Goal: Task Accomplishment & Management: Manage account settings

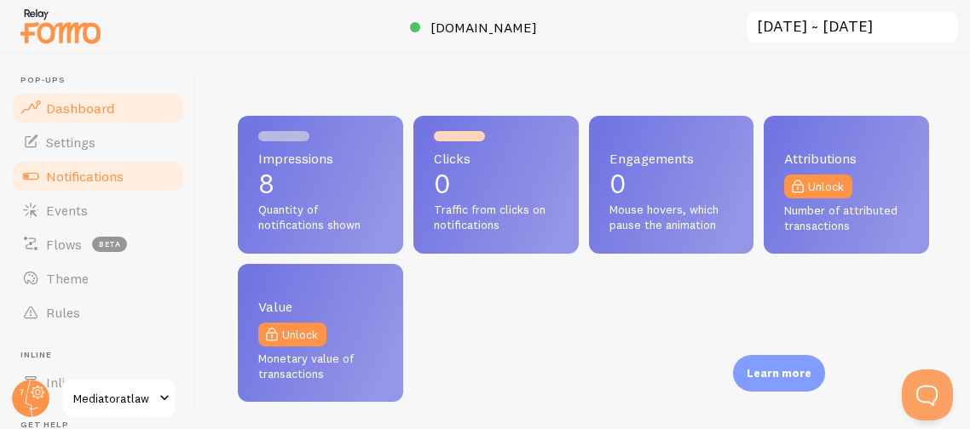
click at [103, 176] on span "Notifications" at bounding box center [85, 176] width 78 height 17
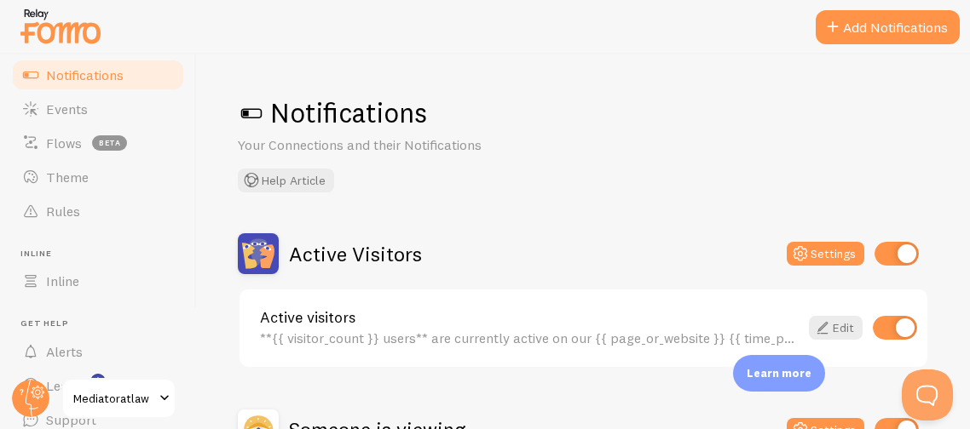
scroll to position [101, 0]
click at [403, 173] on div "Notifications Your Connections and their Notifications Help Article" at bounding box center [583, 143] width 691 height 97
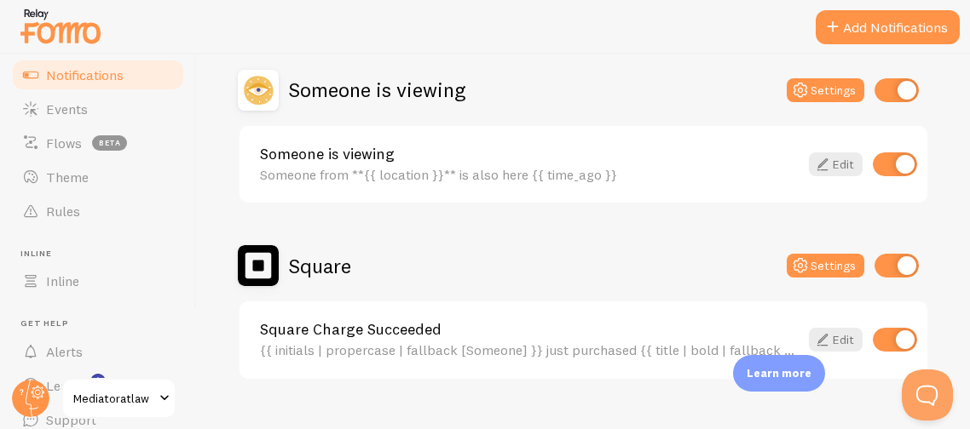
scroll to position [371, 0]
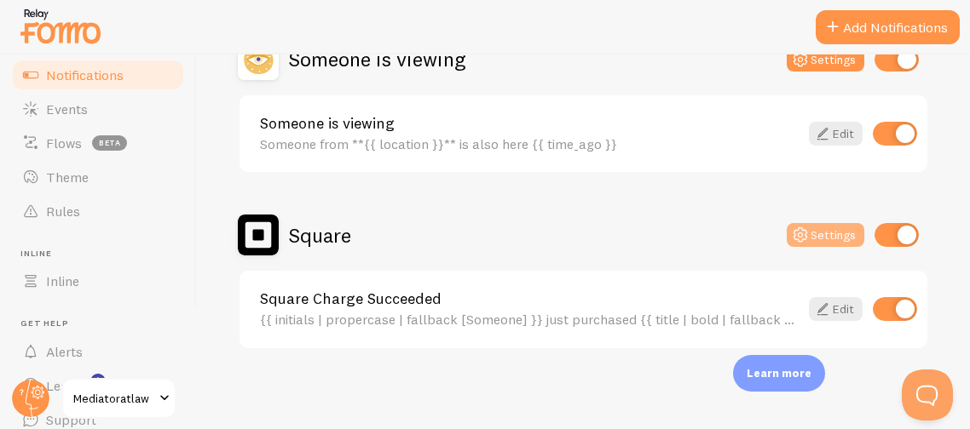
click at [815, 232] on button "Settings" at bounding box center [825, 235] width 78 height 24
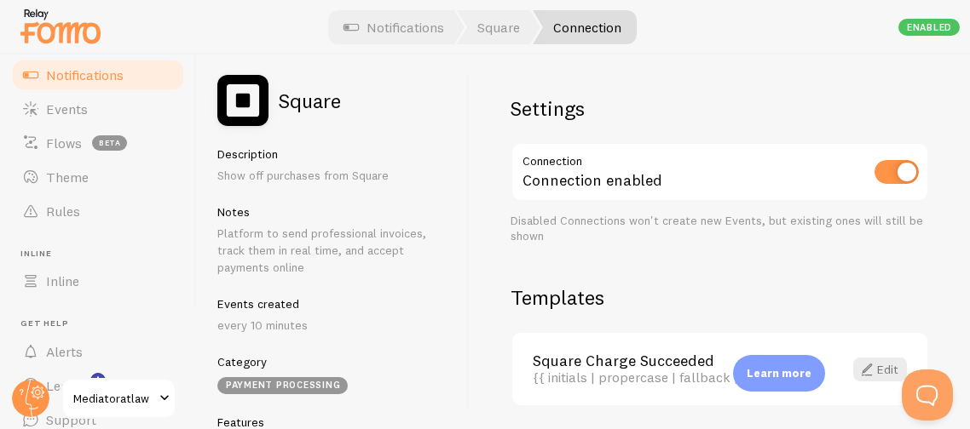
click at [419, 348] on div "Description Show off purchases from Square Notes Platform to send professional …" at bounding box center [332, 431] width 231 height 568
click at [664, 268] on div "Settings Connection Connection enabled Disabled Connections won't create new Ev…" at bounding box center [719, 242] width 500 height 375
click at [874, 369] on span at bounding box center [866, 370] width 20 height 20
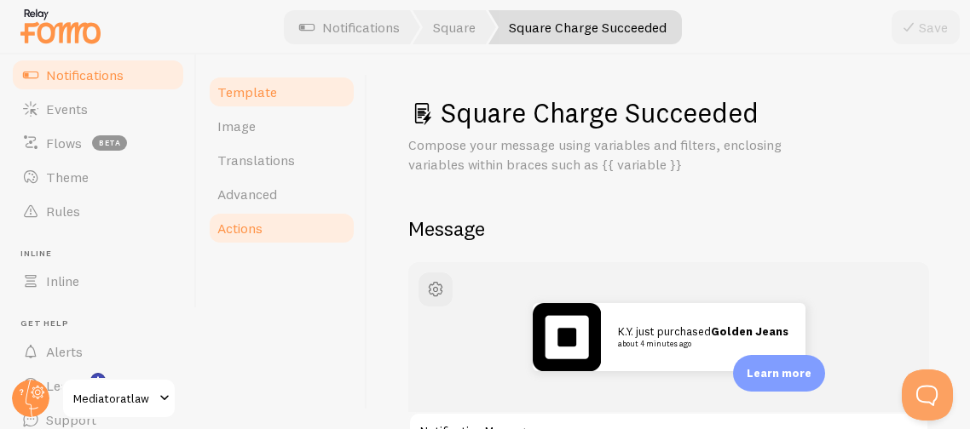
click at [232, 228] on span "Actions" at bounding box center [239, 228] width 45 height 17
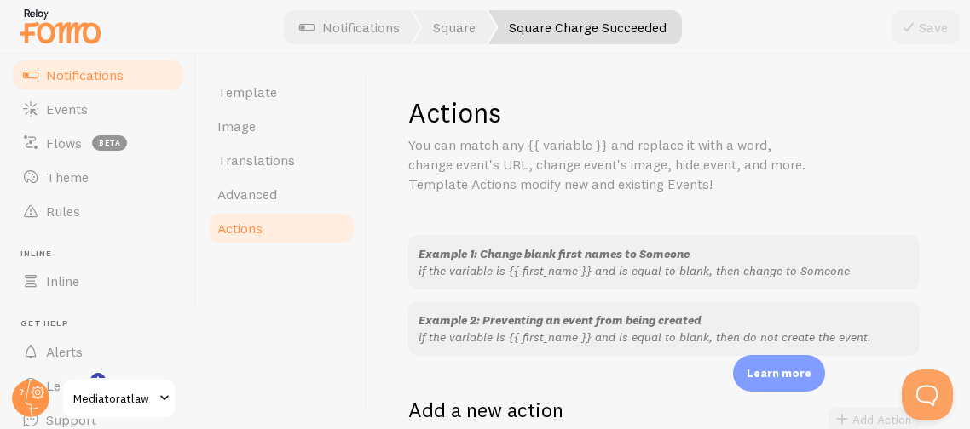
click at [593, 209] on div "Actions You can match any {{ variable }} and replace it with a word, change eve…" at bounding box center [668, 416] width 521 height 643
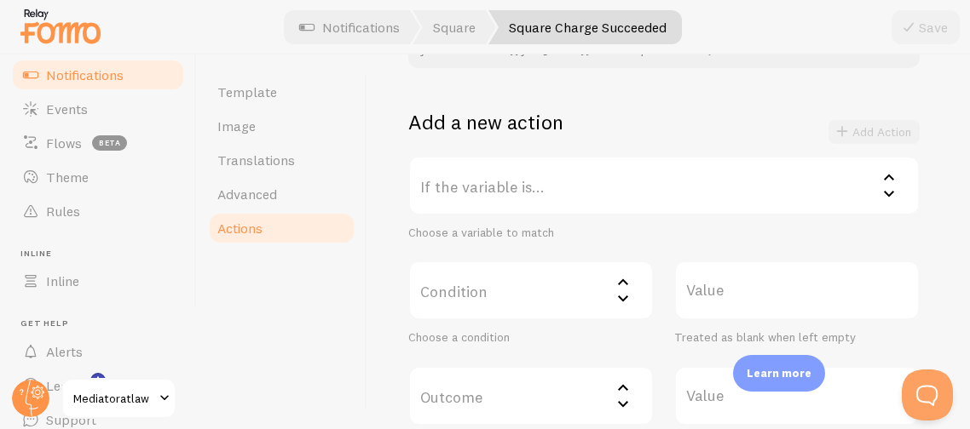
scroll to position [285, 0]
click at [888, 192] on icon at bounding box center [888, 197] width 20 height 20
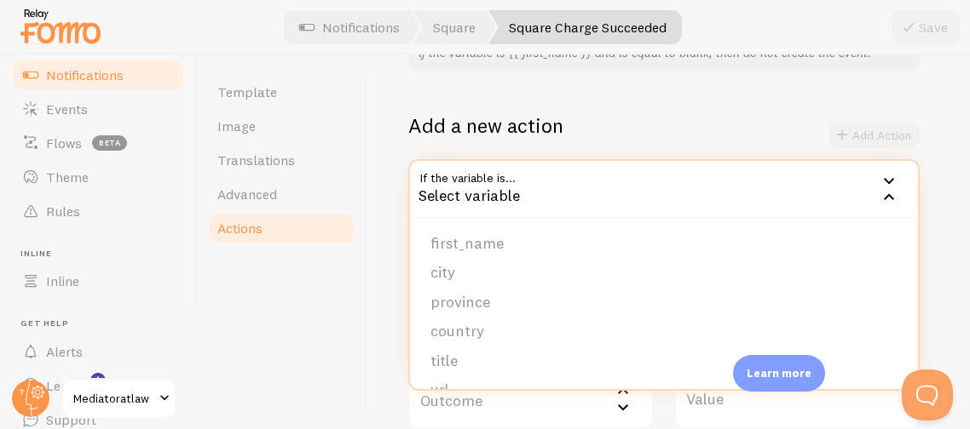
click at [883, 176] on icon at bounding box center [888, 180] width 20 height 20
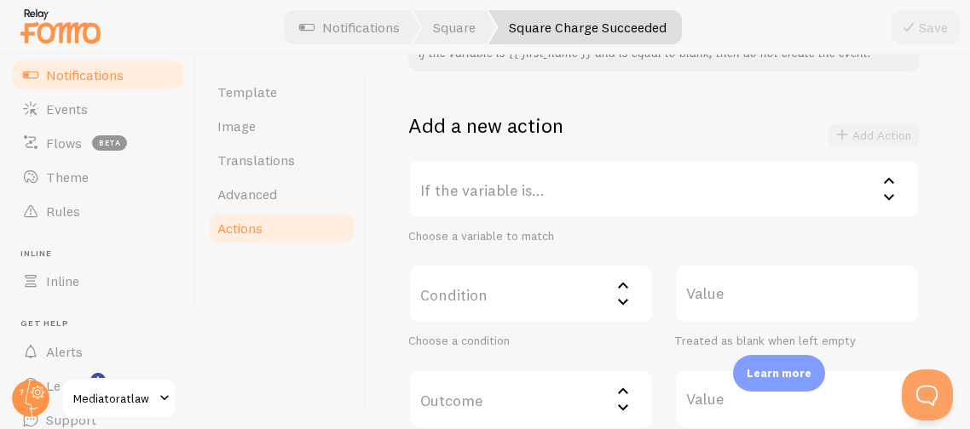
click at [883, 176] on icon at bounding box center [888, 180] width 20 height 20
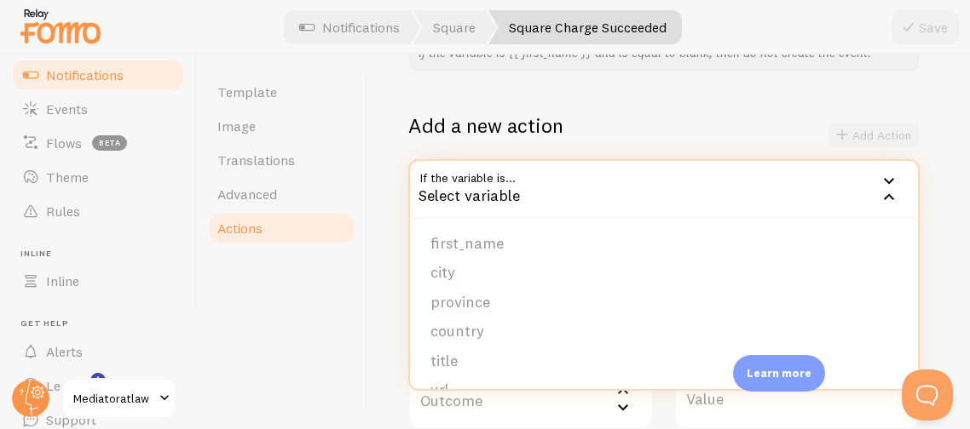
click at [936, 187] on div "Actions You can match any {{ variable }} and replace it with a word, change eve…" at bounding box center [668, 242] width 602 height 375
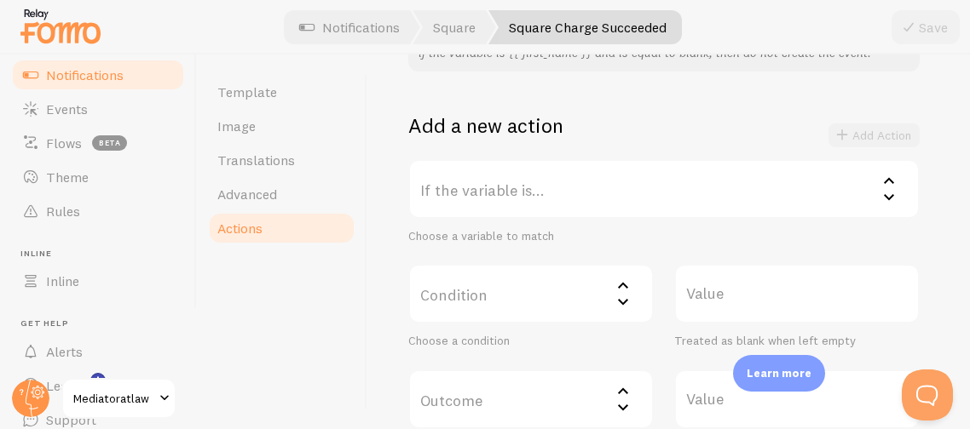
click at [622, 279] on icon at bounding box center [623, 286] width 20 height 20
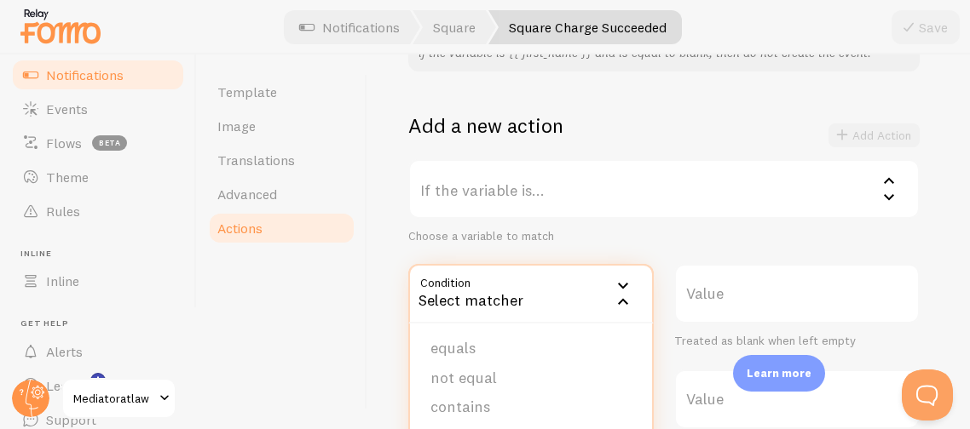
click at [834, 248] on div "If the variable is... Select variable first_name city province country title ur…" at bounding box center [663, 307] width 511 height 296
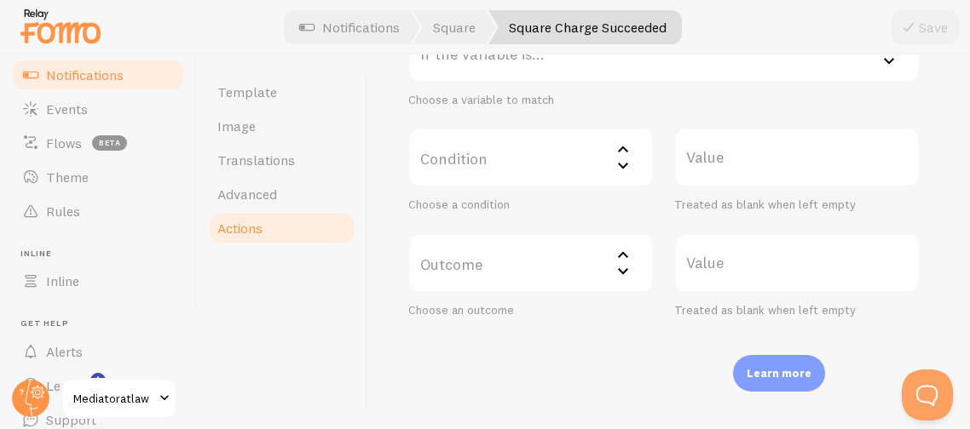
scroll to position [455, 0]
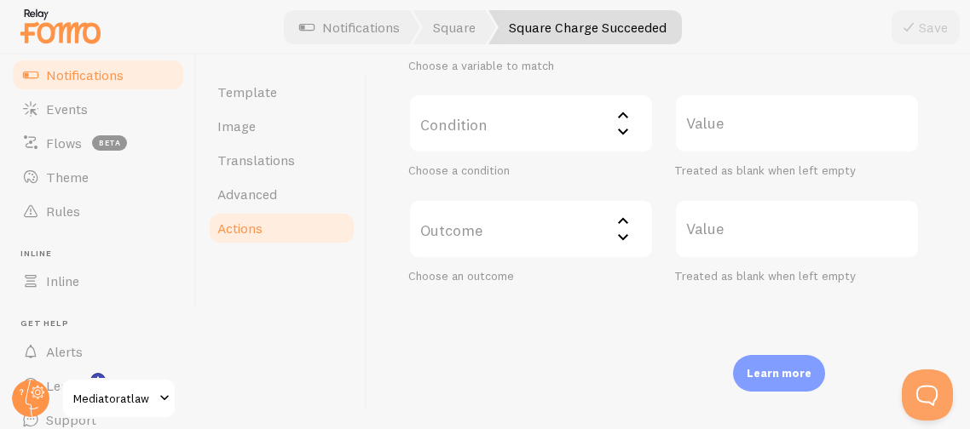
click at [626, 222] on icon at bounding box center [623, 220] width 10 height 6
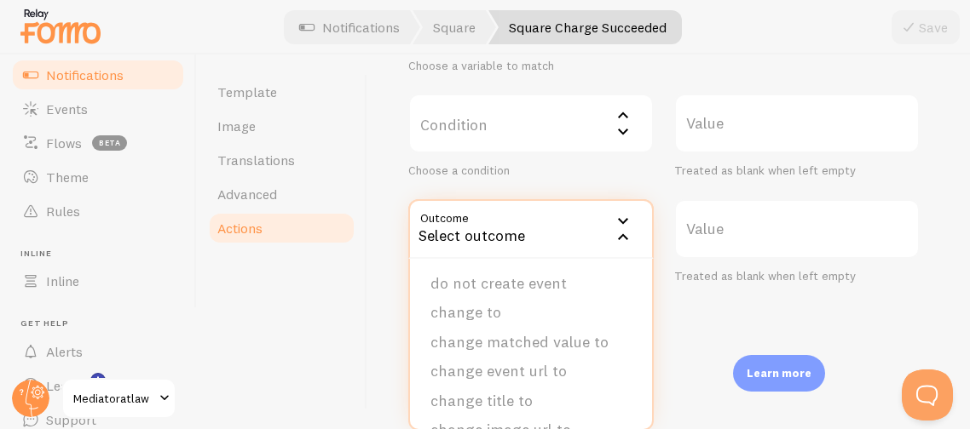
click at [673, 309] on div "Actions You can match any {{ variable }} and replace it with a word, change eve…" at bounding box center [668, 242] width 602 height 375
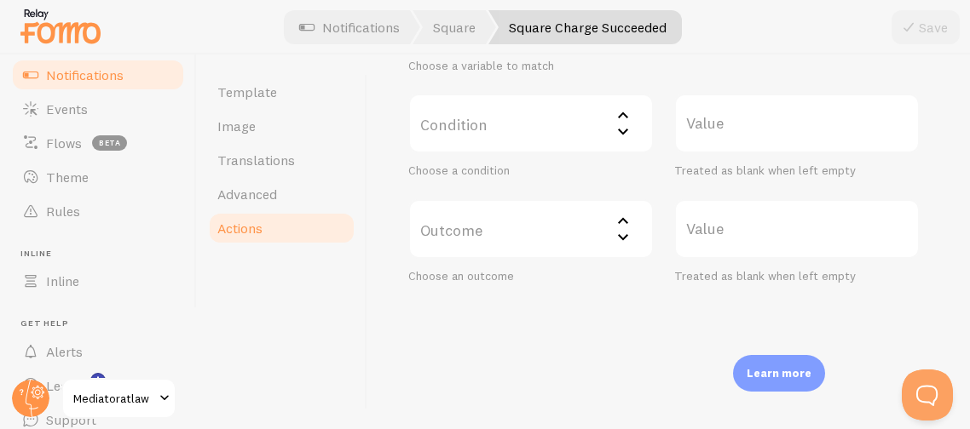
click at [673, 309] on div "Actions You can match any {{ variable }} and replace it with a word, change eve…" at bounding box center [668, 242] width 602 height 375
click at [268, 161] on span "Translations" at bounding box center [256, 160] width 78 height 17
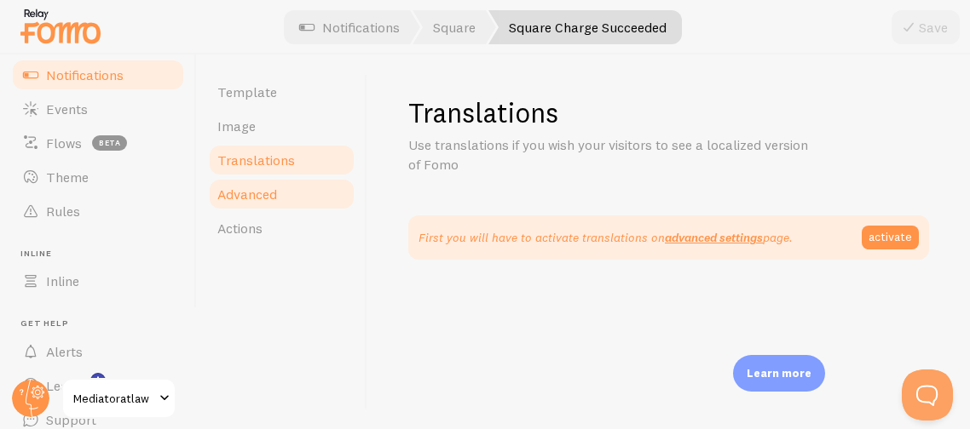
click at [245, 196] on span "Advanced" at bounding box center [247, 194] width 60 height 17
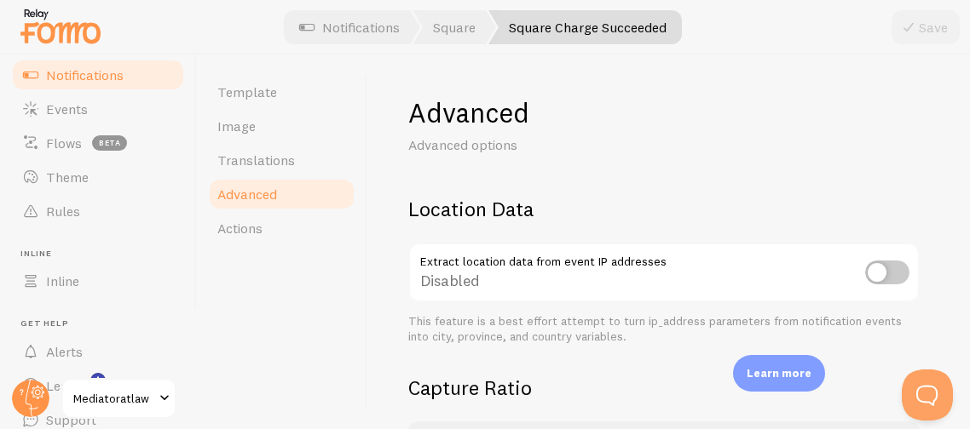
click at [897, 272] on input "checkbox" at bounding box center [887, 273] width 44 height 24
checkbox input "true"
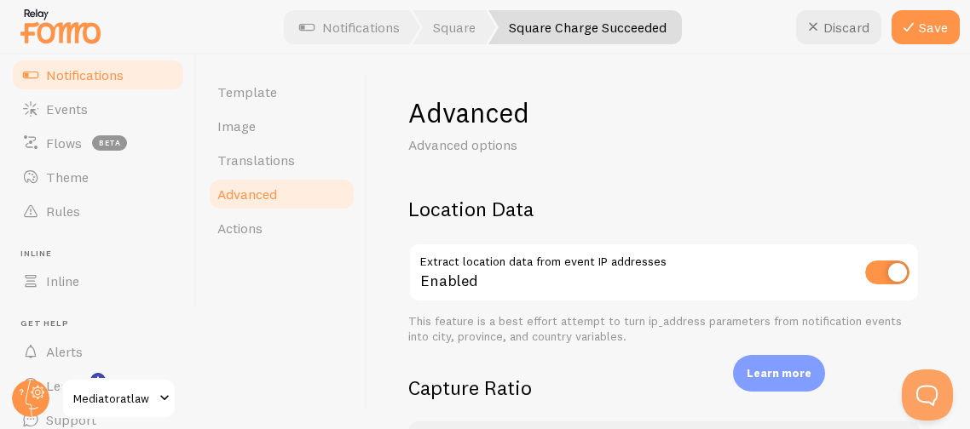
click at [825, 181] on div "Advanced Advanced options Location Data Extract location data from event IP add…" at bounding box center [668, 359] width 521 height 529
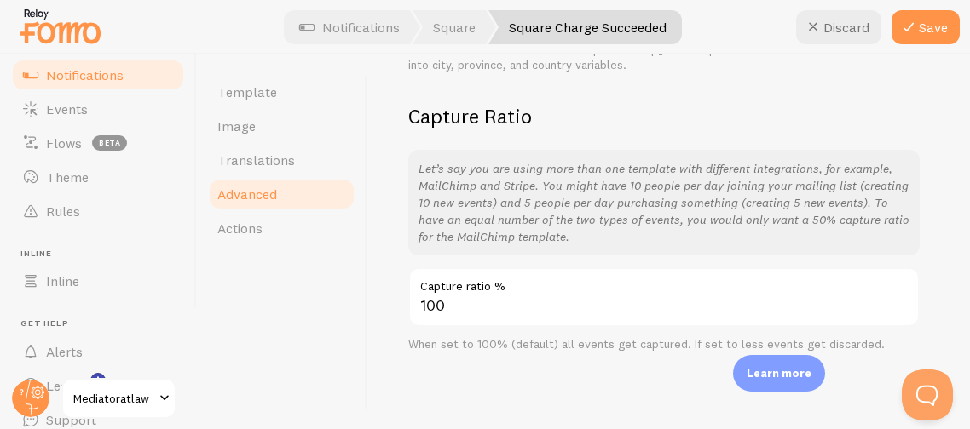
scroll to position [276, 0]
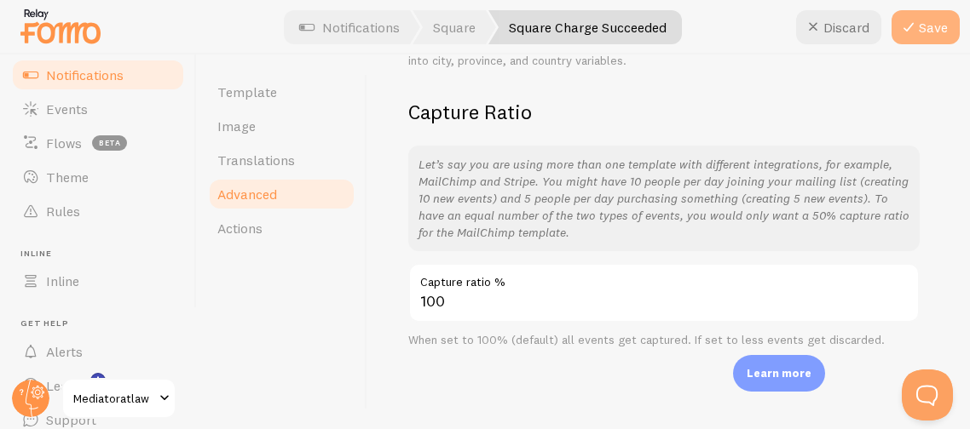
click at [938, 27] on button "Save" at bounding box center [925, 27] width 68 height 34
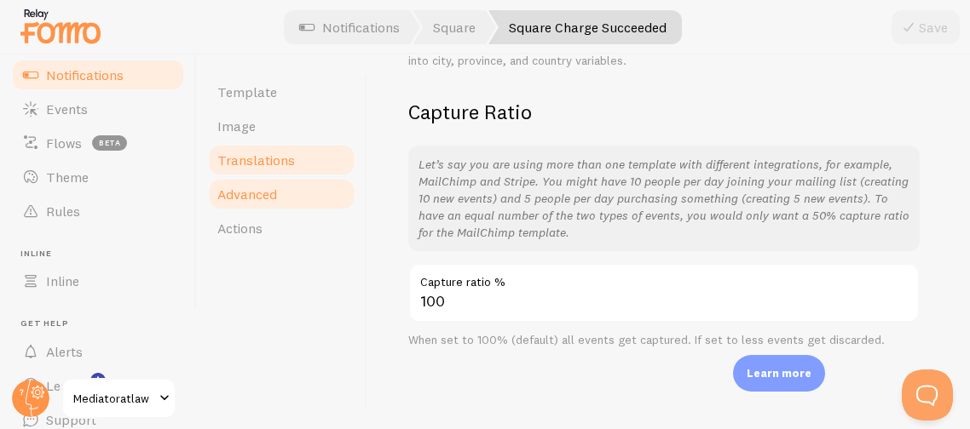
click at [252, 159] on span "Translations" at bounding box center [256, 160] width 78 height 17
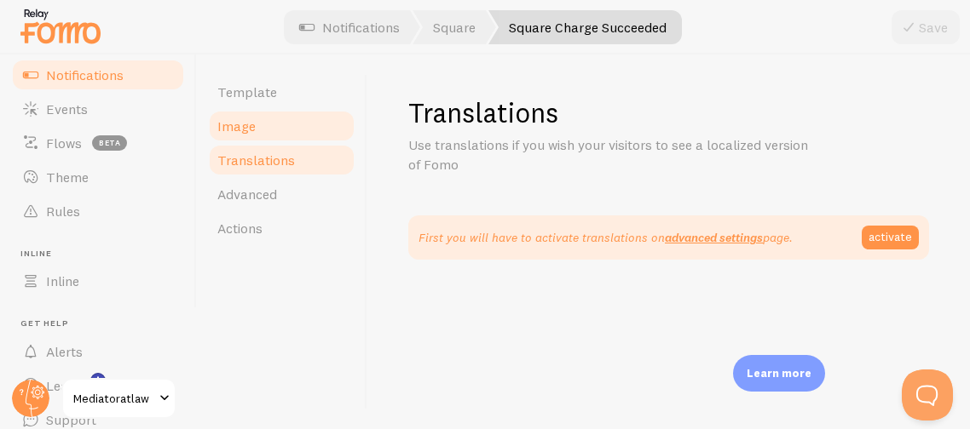
click at [228, 124] on span "Image" at bounding box center [236, 126] width 38 height 17
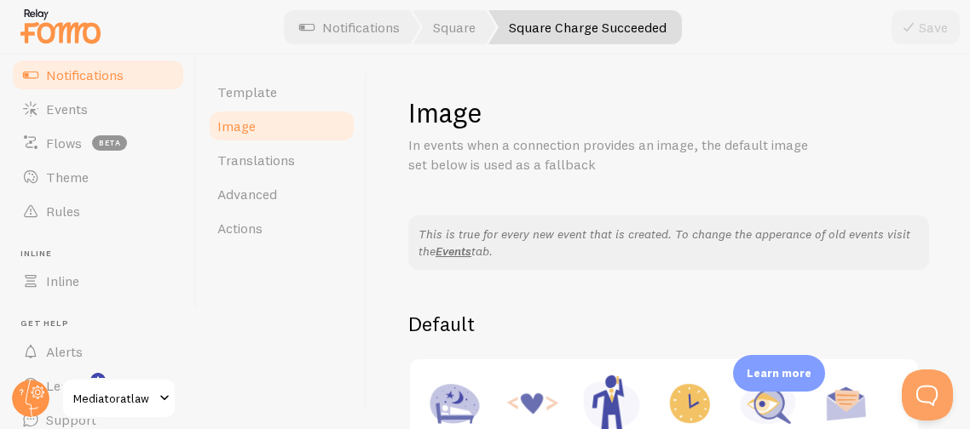
click at [323, 285] on div "Template Image Translations Advanced Actions" at bounding box center [282, 242] width 170 height 375
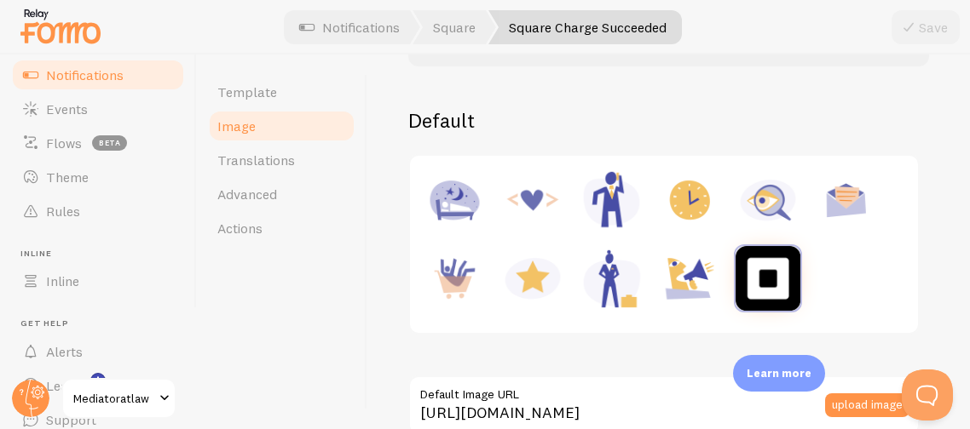
scroll to position [238, 0]
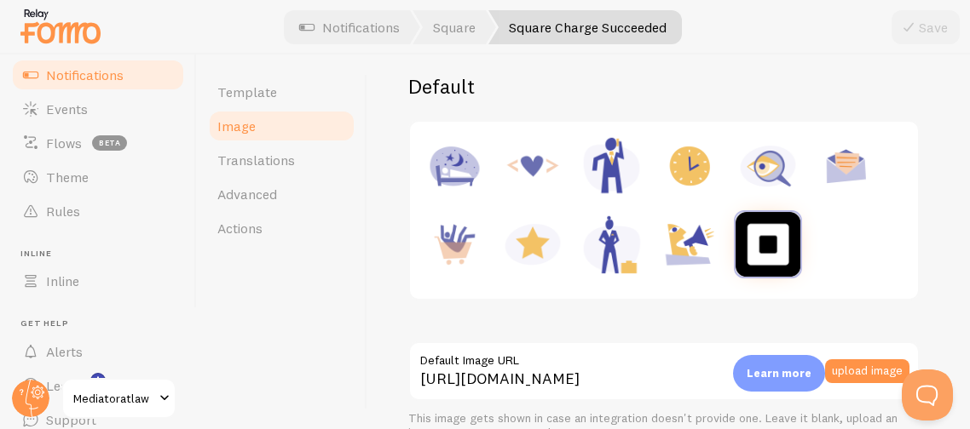
click at [449, 245] on img at bounding box center [454, 244] width 65 height 65
type input "https://fomo.com/images/widget/template_defaults/purchase.jpg"
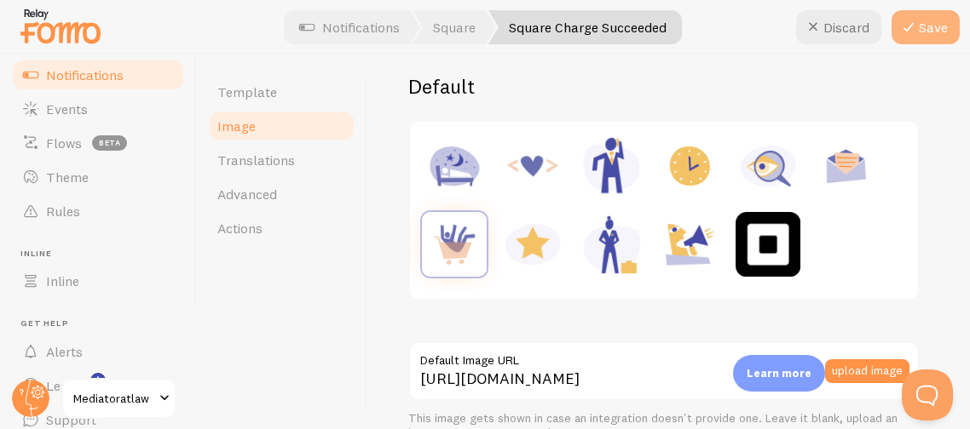
click at [922, 22] on button "Save" at bounding box center [925, 27] width 68 height 34
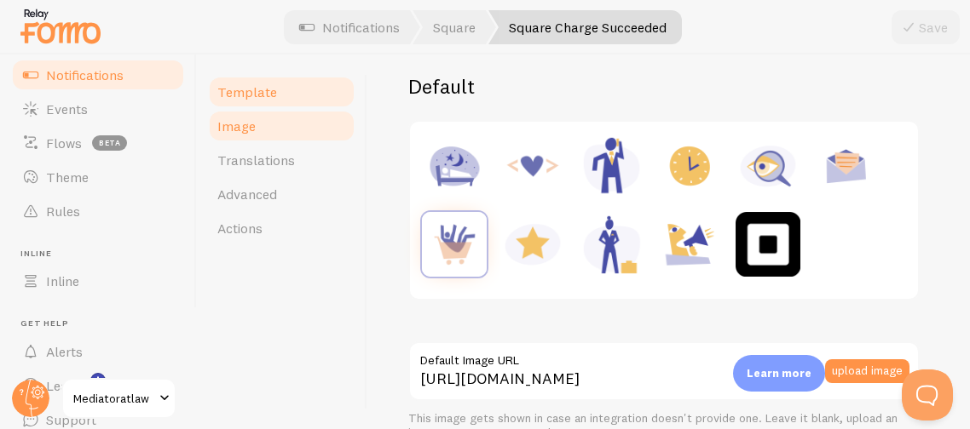
click at [245, 89] on span "Template" at bounding box center [247, 92] width 60 height 17
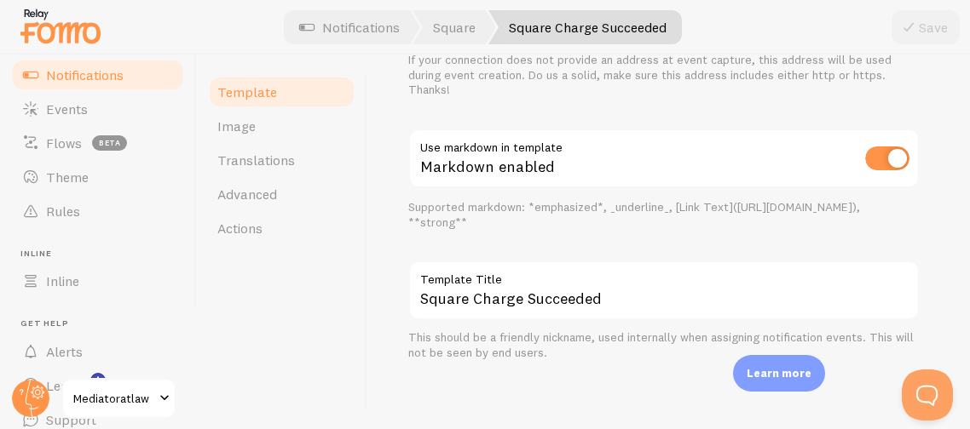
scroll to position [835, 0]
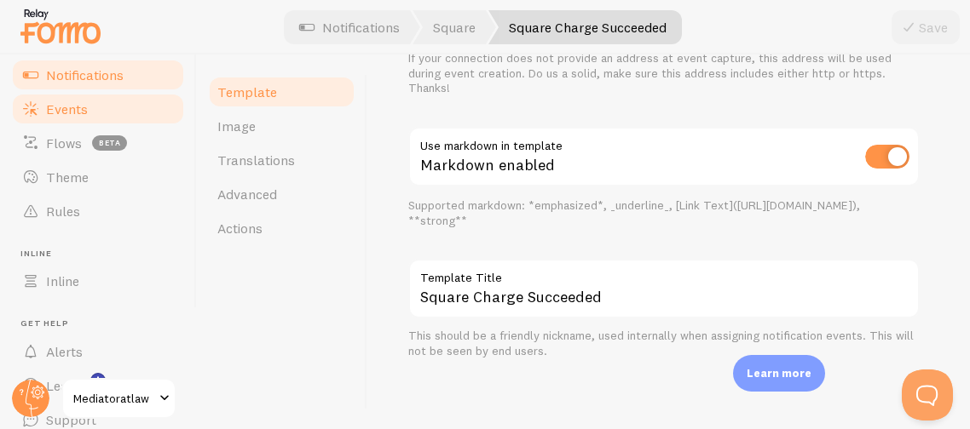
click at [51, 112] on span "Events" at bounding box center [67, 109] width 42 height 17
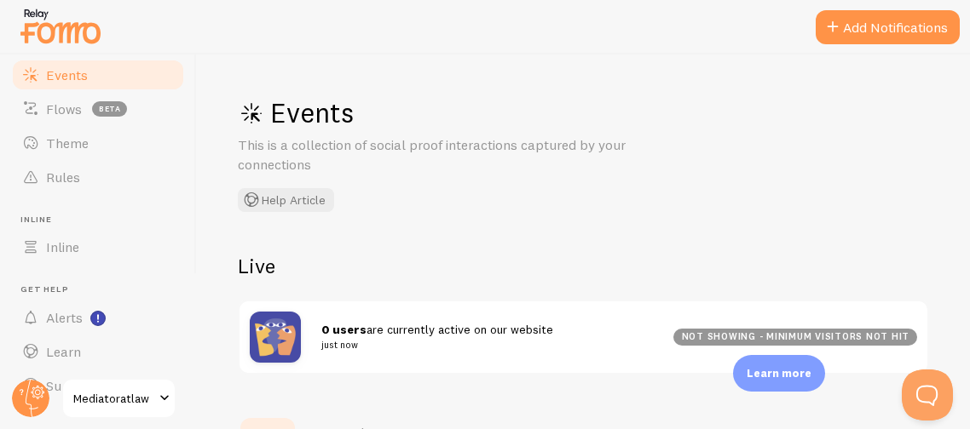
scroll to position [170, 0]
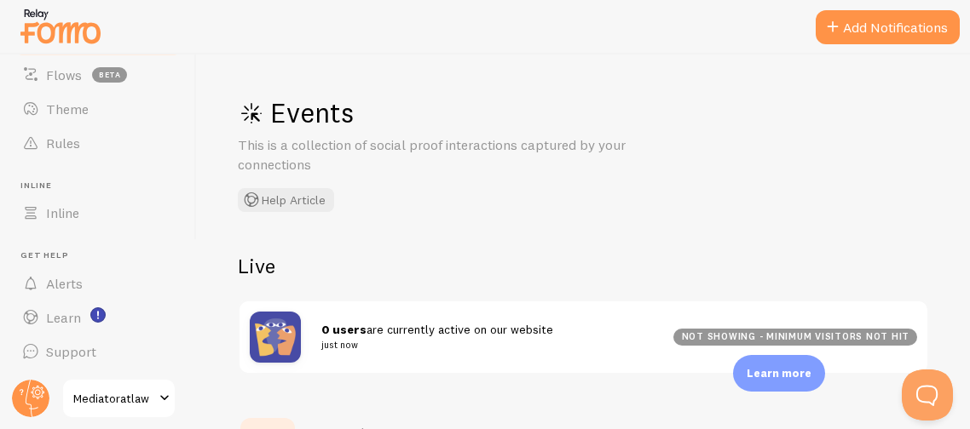
click at [475, 233] on div "Events This is a collection of social proof interactions captured by your conne…" at bounding box center [583, 242] width 773 height 375
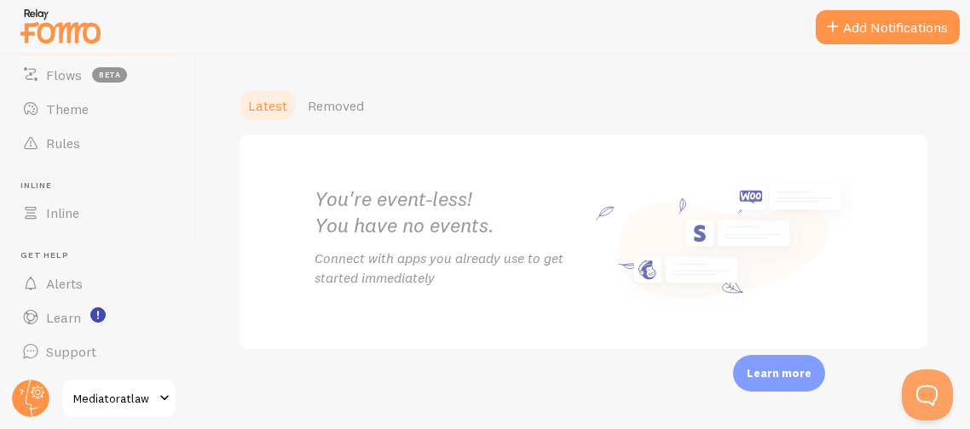
scroll to position [328, 0]
click at [622, 94] on div "Latest Removed" at bounding box center [583, 105] width 691 height 34
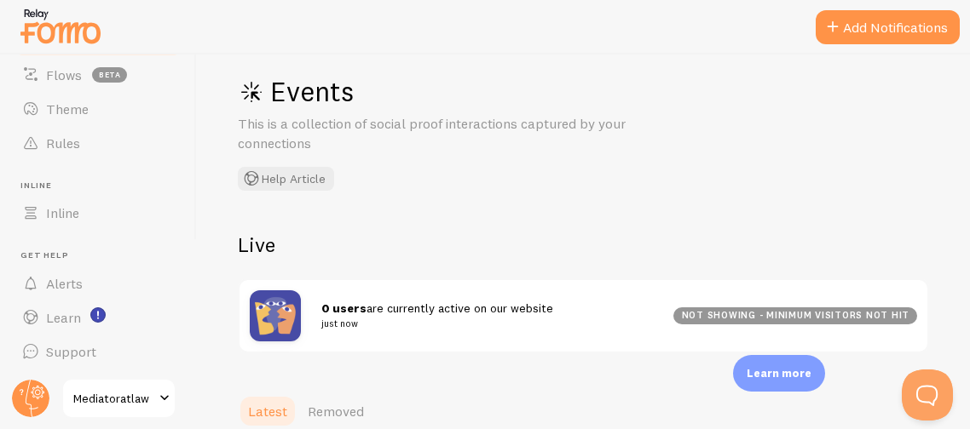
scroll to position [0, 0]
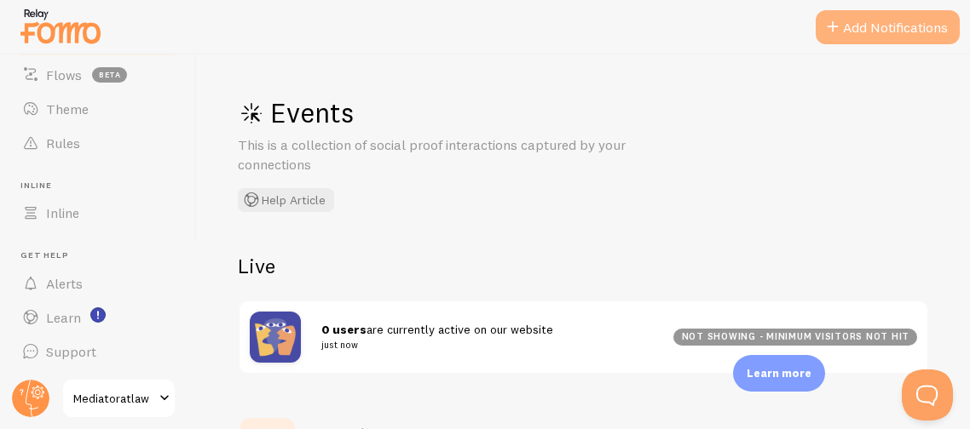
click at [842, 20] on button "Add Notifications" at bounding box center [887, 27] width 144 height 34
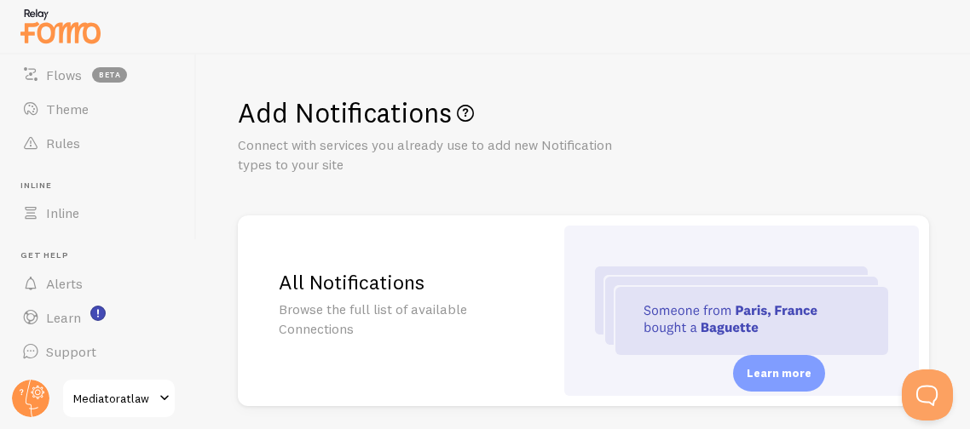
click at [772, 124] on h1 "Add Notifications" at bounding box center [583, 112] width 691 height 35
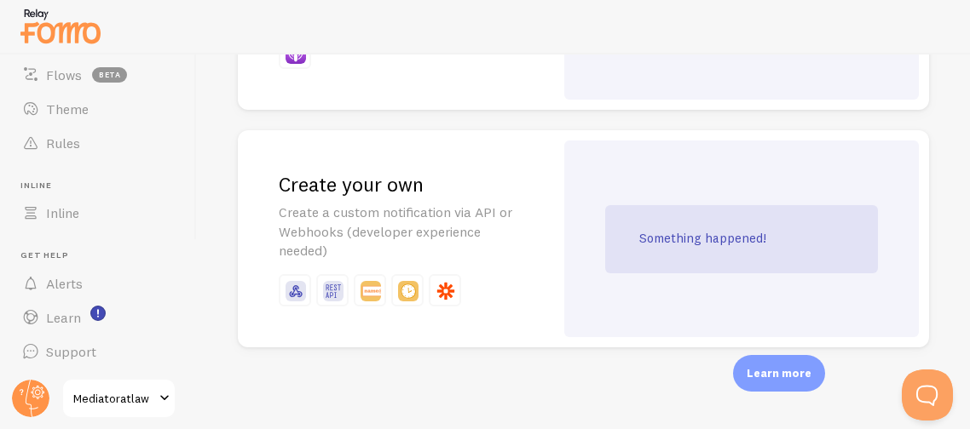
scroll to position [4231, 0]
click at [56, 280] on span "Alerts" at bounding box center [64, 283] width 37 height 17
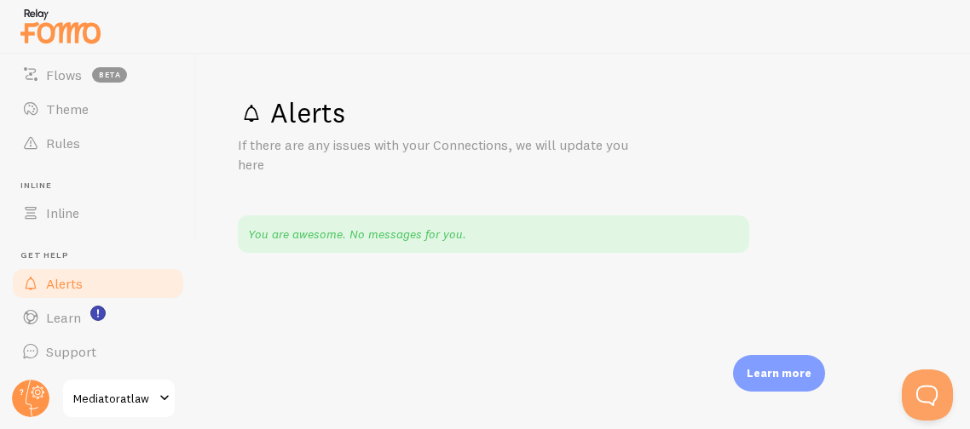
click at [198, 158] on div "Alerts If there are any issues with your Connections, we will update you here Y…" at bounding box center [583, 242] width 773 height 375
click at [53, 80] on span "Flows" at bounding box center [64, 74] width 36 height 17
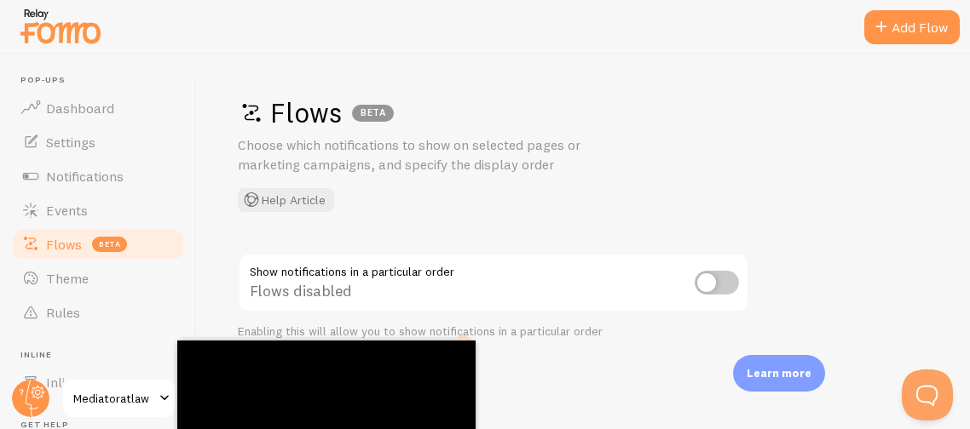
click at [727, 284] on input "checkbox" at bounding box center [716, 283] width 44 height 24
checkbox input "true"
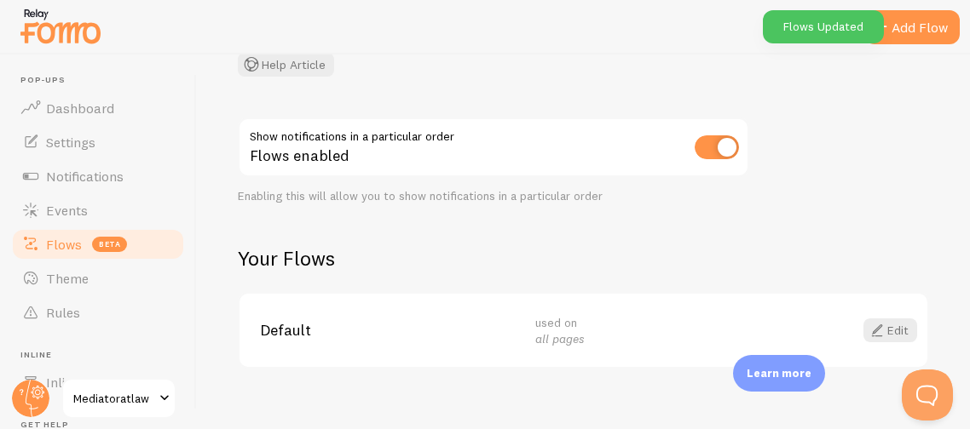
scroll to position [153, 0]
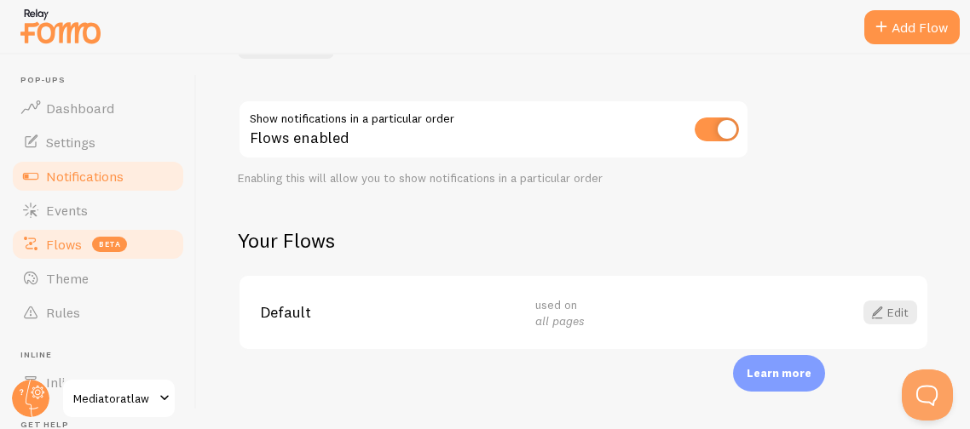
click at [67, 181] on span "Notifications" at bounding box center [85, 176] width 78 height 17
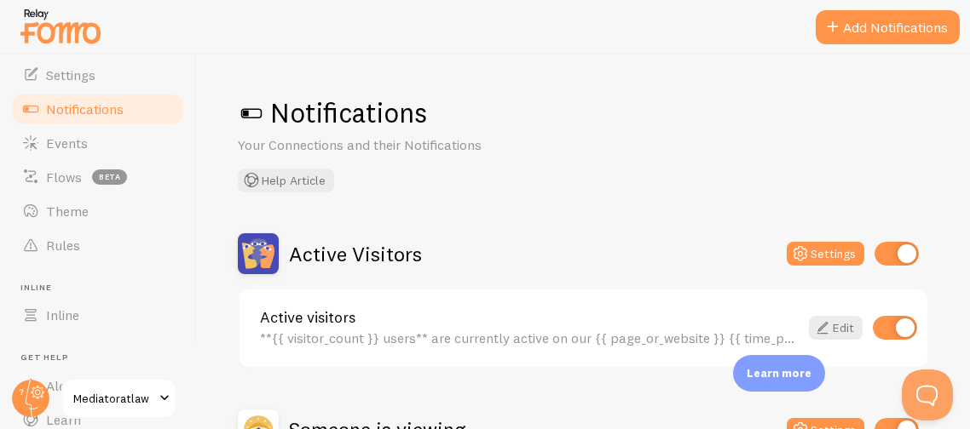
scroll to position [101, 0]
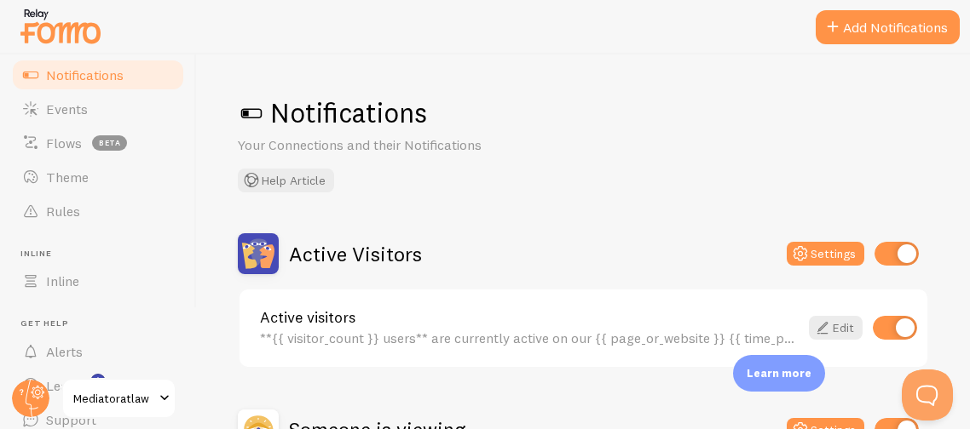
click at [551, 222] on div "Notifications Your Connections and their Notifications Help Article Active Visi…" at bounding box center [583, 242] width 773 height 375
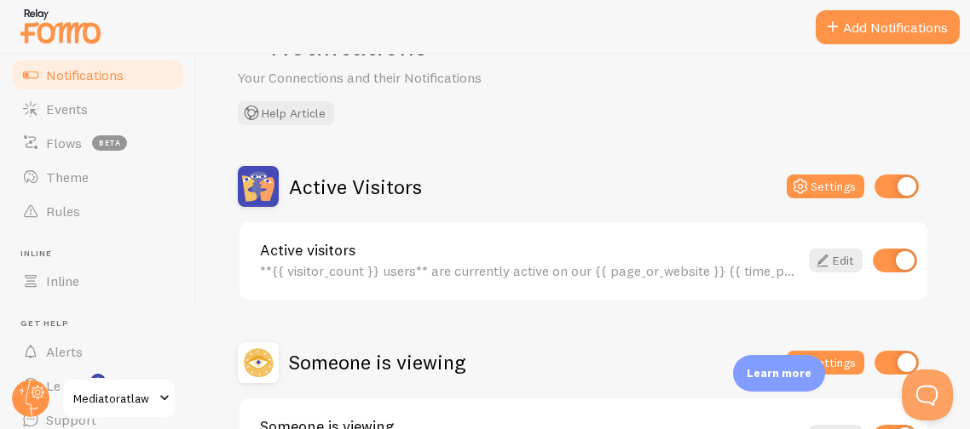
scroll to position [64, 0]
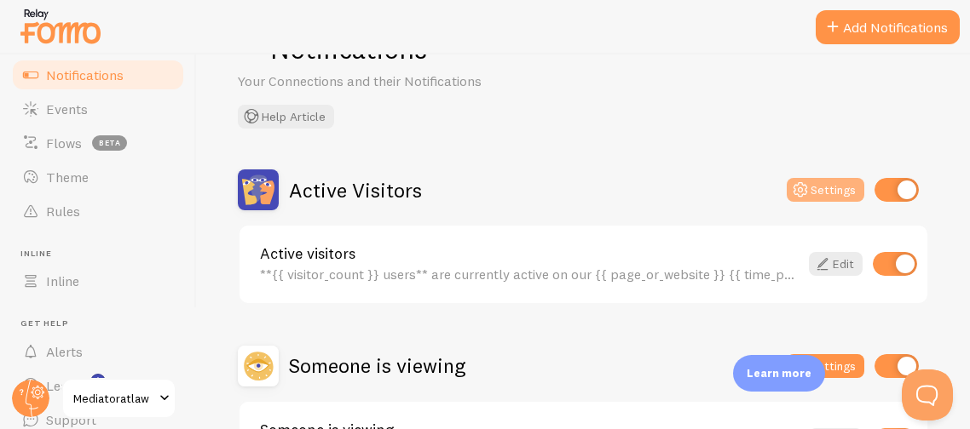
click at [824, 193] on button "Settings" at bounding box center [825, 190] width 78 height 24
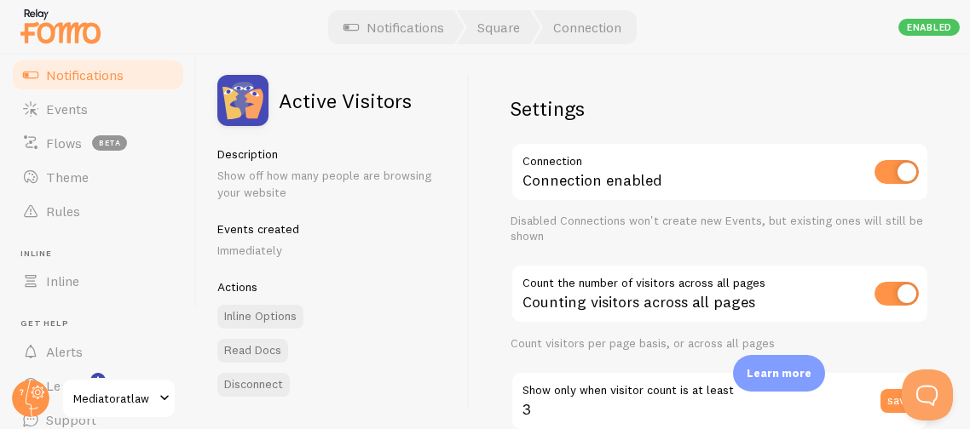
click at [762, 78] on div "Settings Connection Connection enabled Disabled Connections won't create new Ev…" at bounding box center [719, 242] width 500 height 375
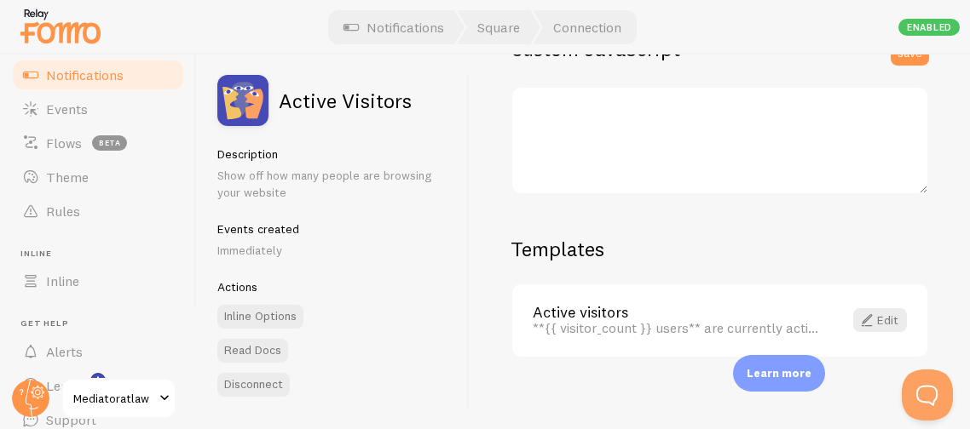
scroll to position [655, 0]
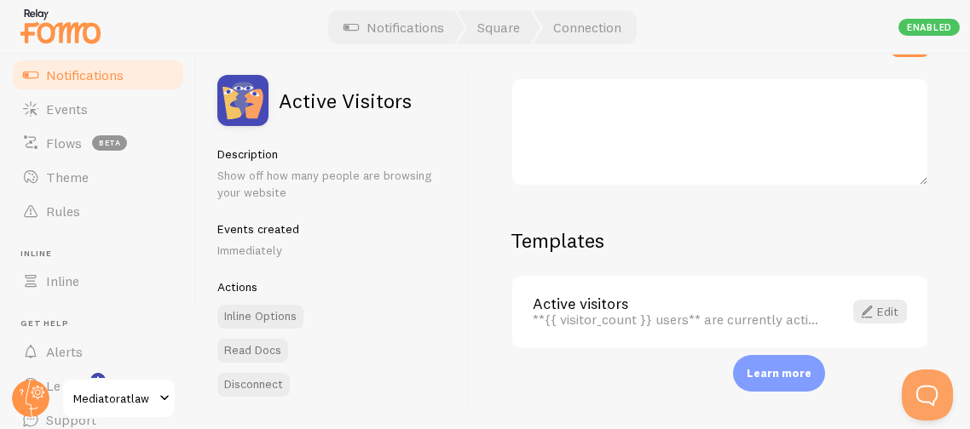
click at [98, 77] on span "Notifications" at bounding box center [85, 74] width 78 height 17
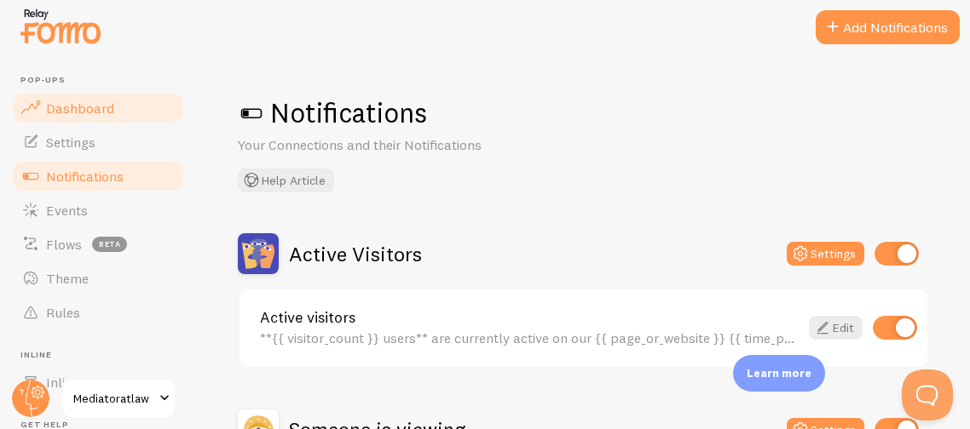
click at [82, 109] on span "Dashboard" at bounding box center [80, 108] width 68 height 17
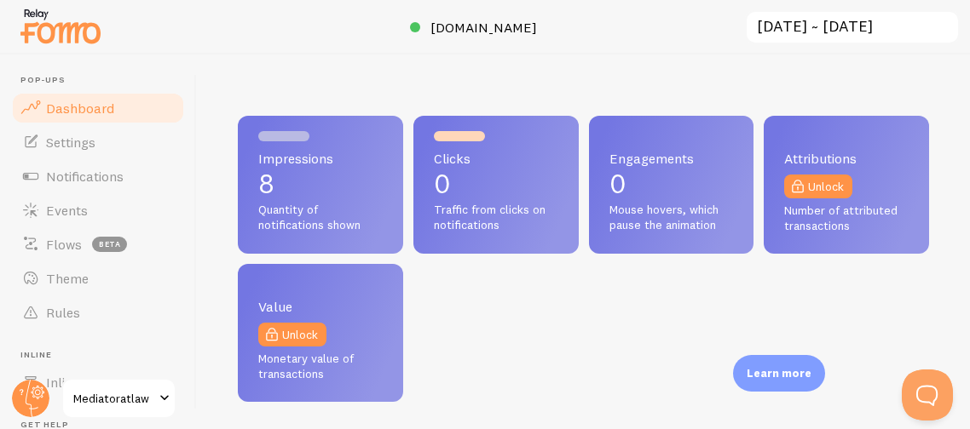
scroll to position [447, 690]
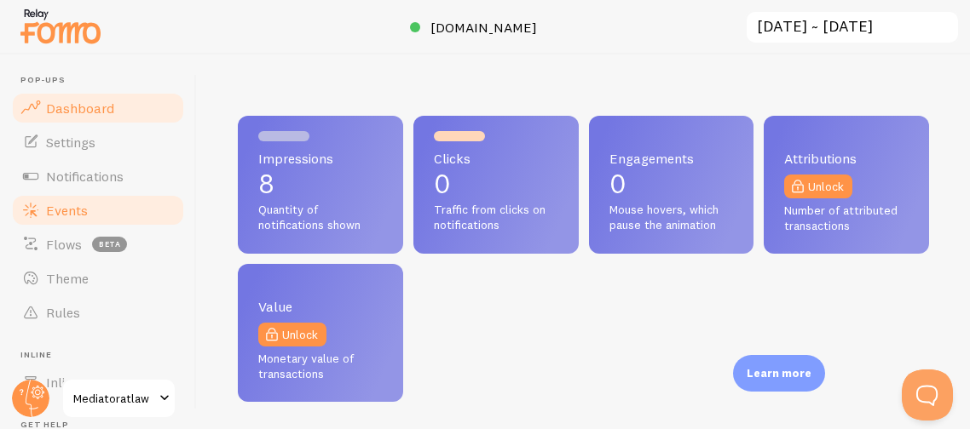
click at [66, 210] on span "Events" at bounding box center [67, 210] width 42 height 17
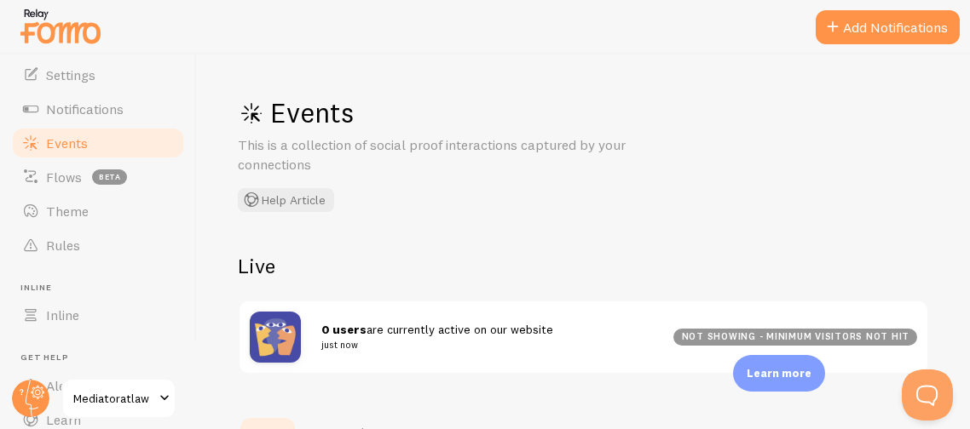
scroll to position [101, 0]
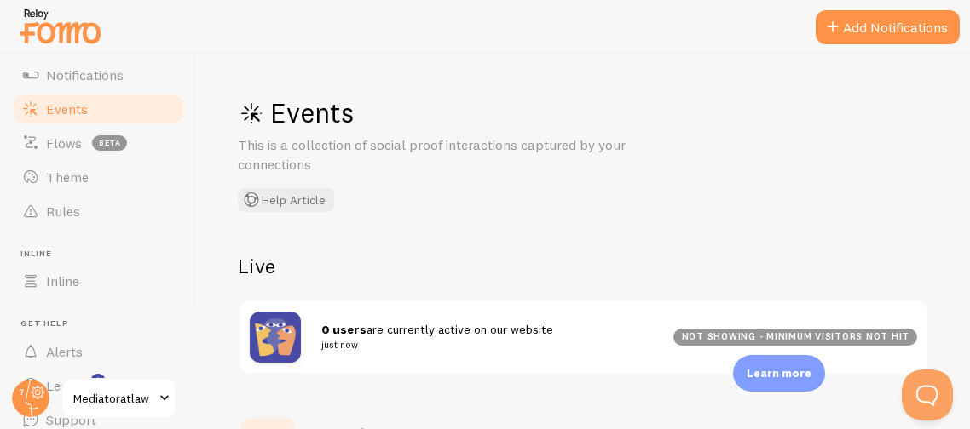
click at [442, 276] on h2 "Live" at bounding box center [583, 266] width 691 height 26
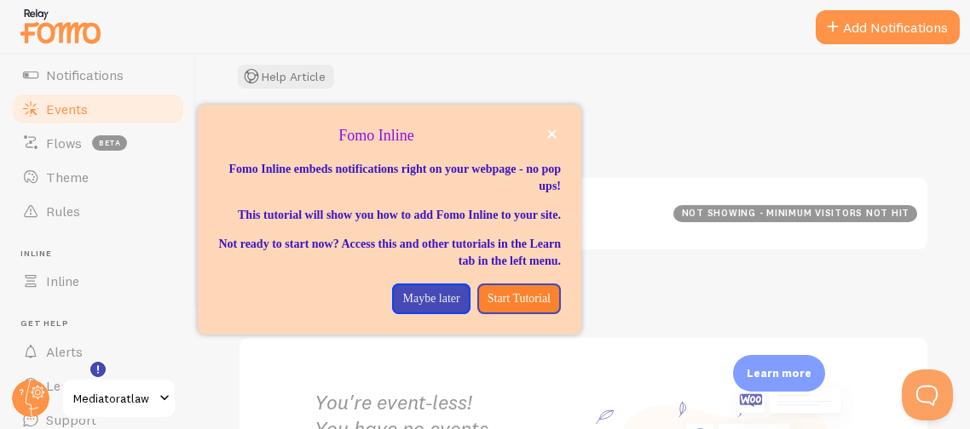
scroll to position [140, 0]
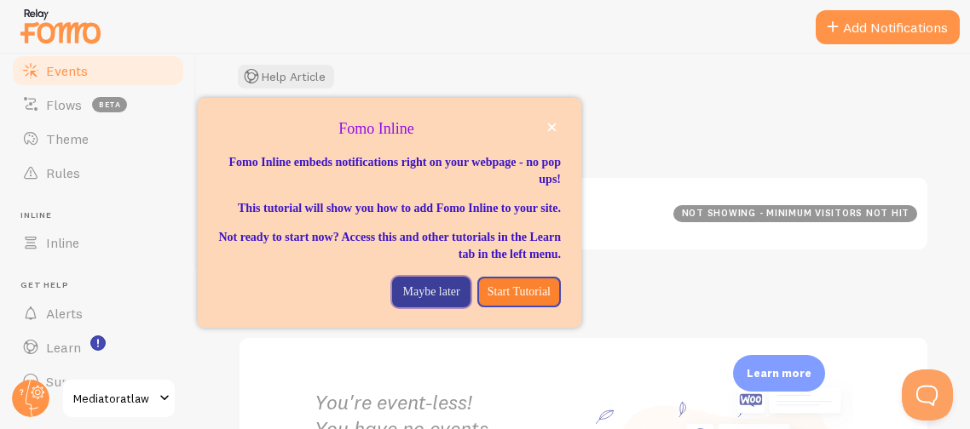
click at [423, 301] on p "Maybe later" at bounding box center [430, 292] width 57 height 17
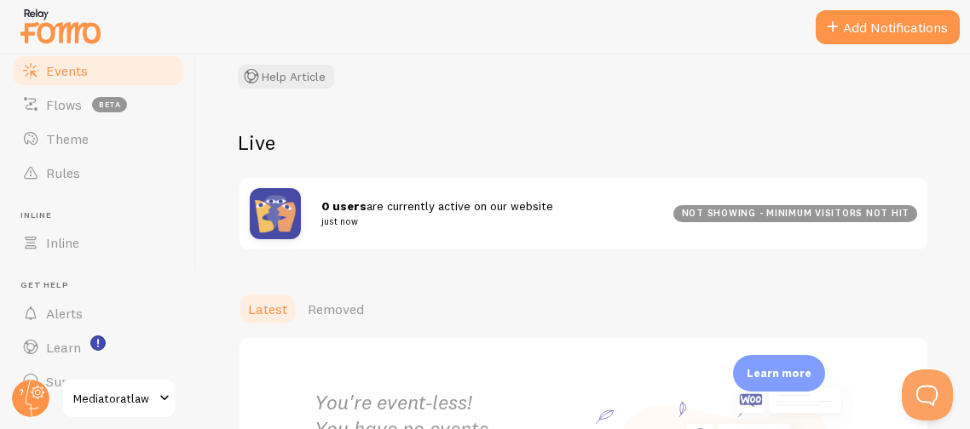
click at [268, 311] on span "Latest" at bounding box center [267, 309] width 39 height 17
click at [44, 240] on link "Inline" at bounding box center [98, 243] width 176 height 34
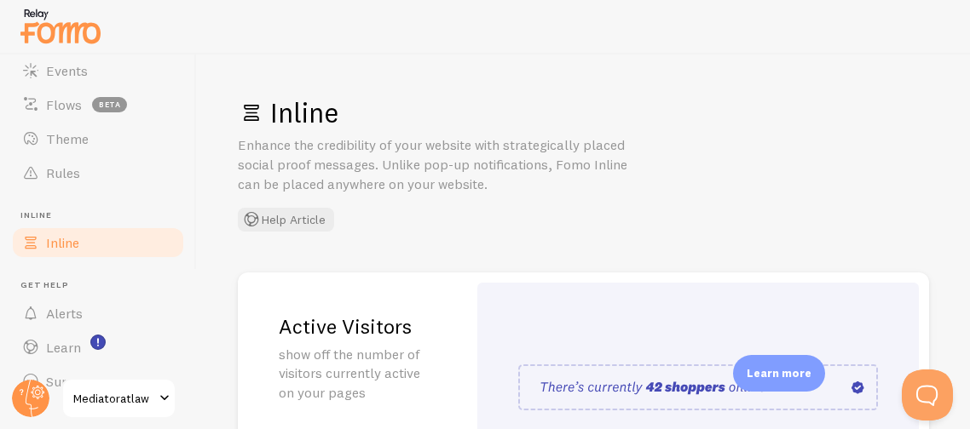
click at [461, 208] on div "Inline Enhance the credibility of your website with strategically placed social…" at bounding box center [583, 163] width 691 height 136
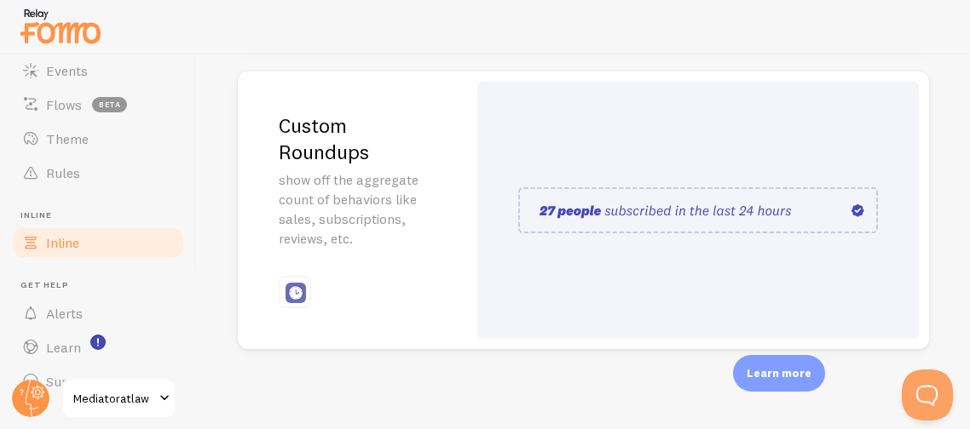
scroll to position [724, 0]
click at [198, 74] on div "Inline Enhance the credibility of your website with strategically placed social…" at bounding box center [583, 242] width 773 height 375
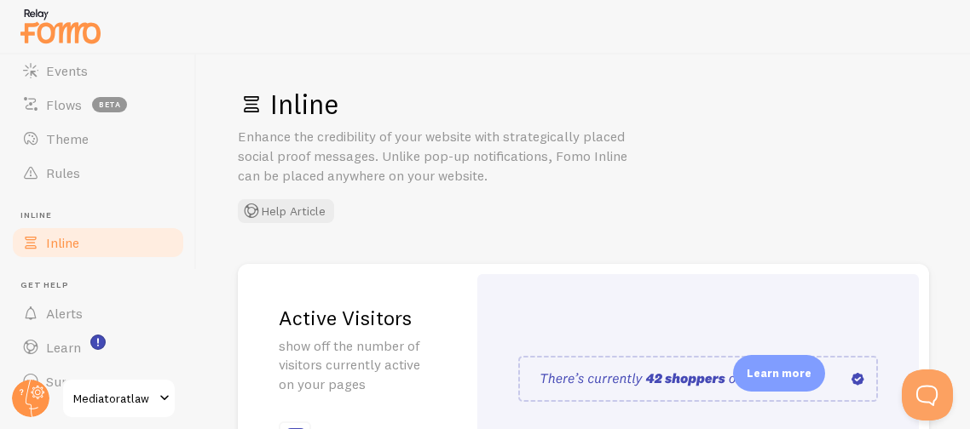
scroll to position [0, 0]
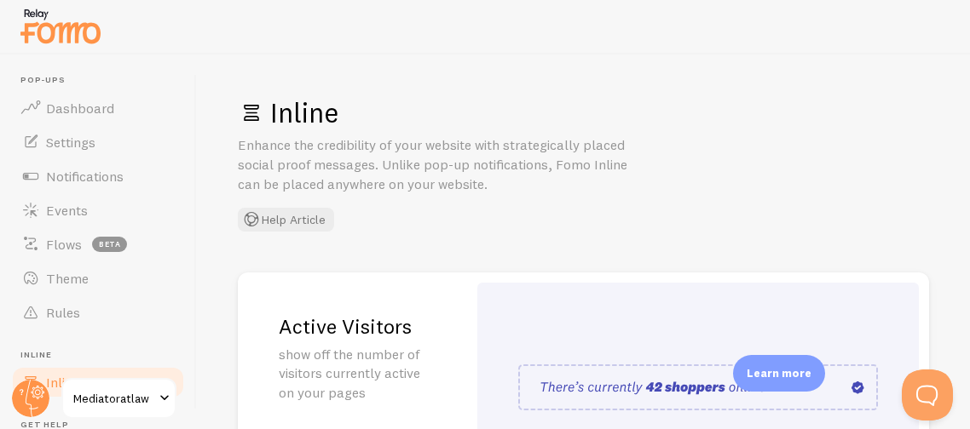
click at [450, 55] on div "Inline Enhance the credibility of your website with strategically placed social…" at bounding box center [583, 242] width 773 height 375
click at [70, 149] on span "Settings" at bounding box center [70, 142] width 49 height 17
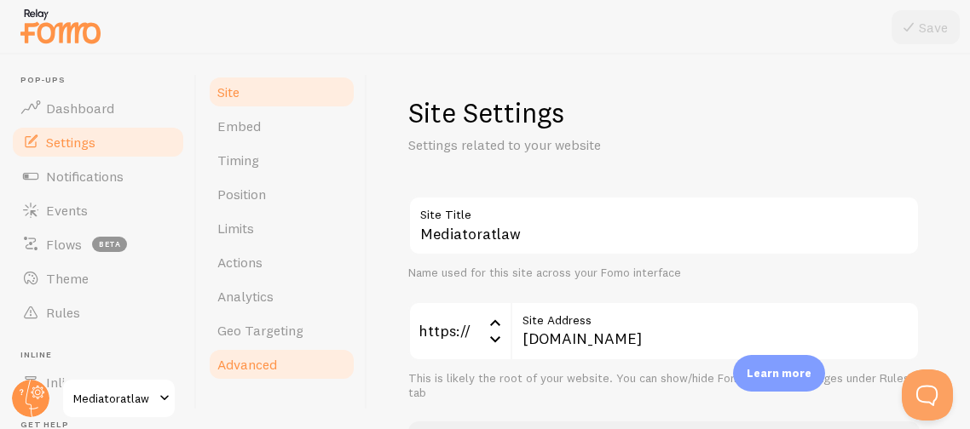
click at [253, 365] on span "Advanced" at bounding box center [247, 364] width 60 height 17
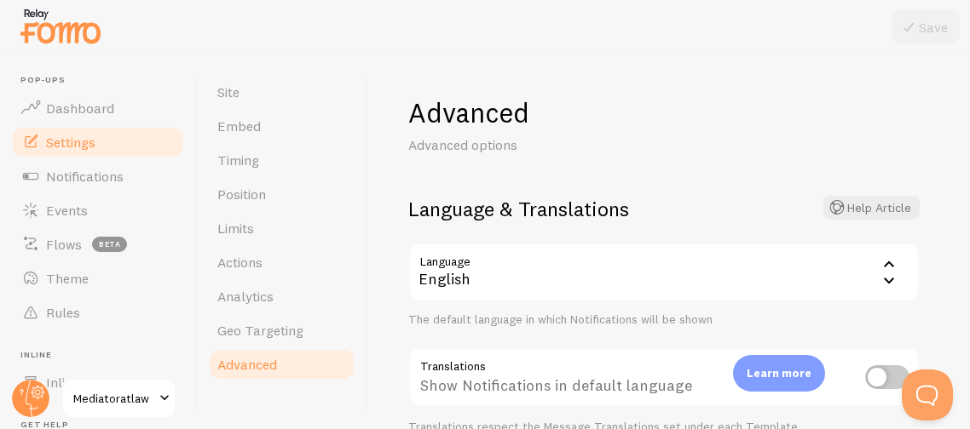
click at [922, 318] on div "Advanced Advanced options Language & Translations Help Article Language en Engl…" at bounding box center [668, 242] width 602 height 375
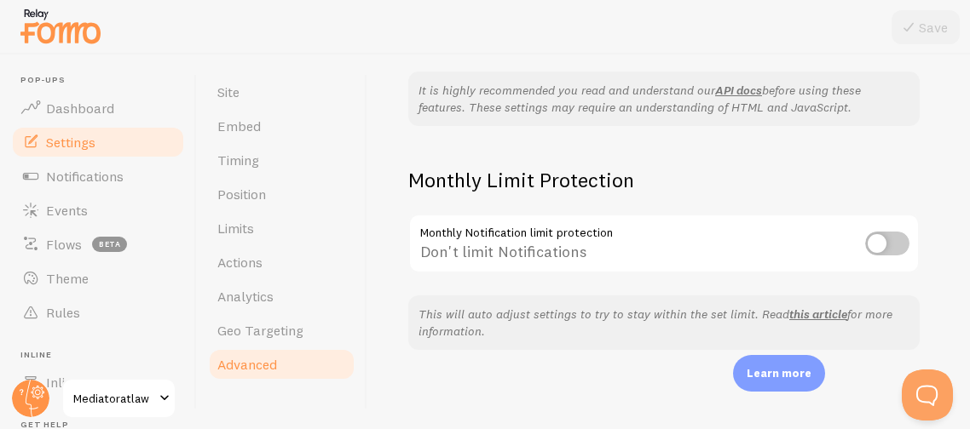
scroll to position [557, 0]
click at [251, 267] on span "Actions" at bounding box center [239, 262] width 45 height 17
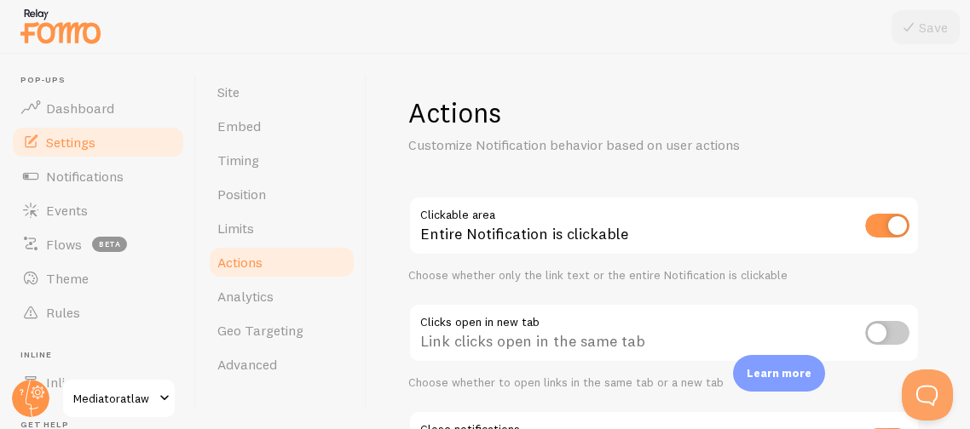
click at [861, 124] on h1 "Actions" at bounding box center [663, 112] width 511 height 35
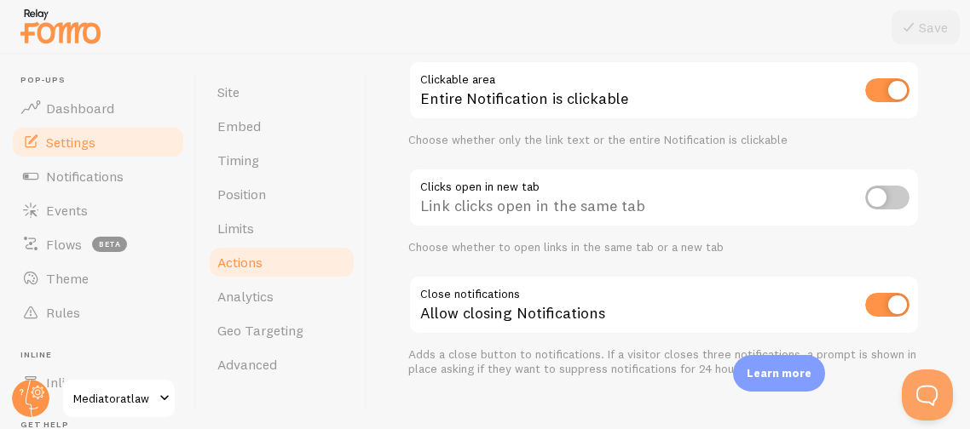
scroll to position [163, 0]
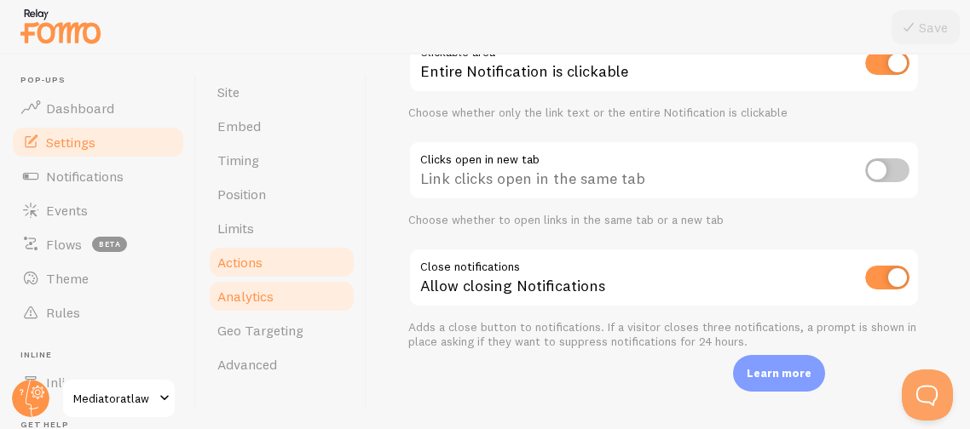
click at [252, 300] on span "Analytics" at bounding box center [245, 296] width 56 height 17
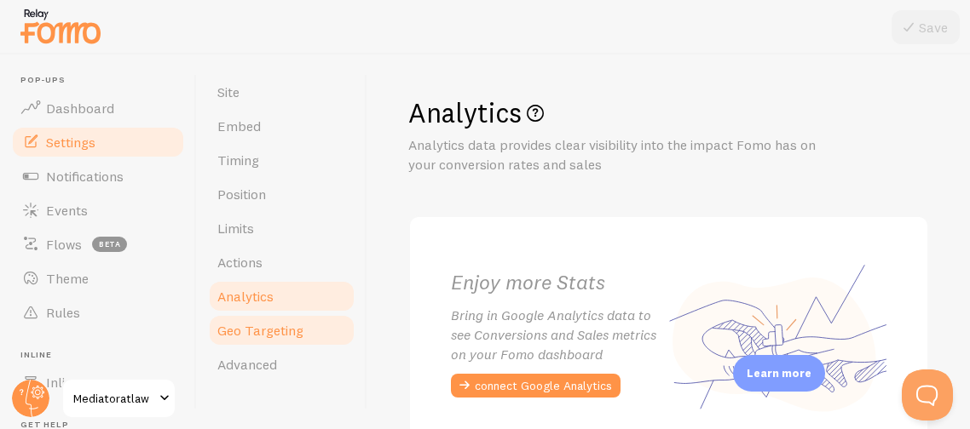
click at [225, 328] on span "Geo Targeting" at bounding box center [260, 330] width 86 height 17
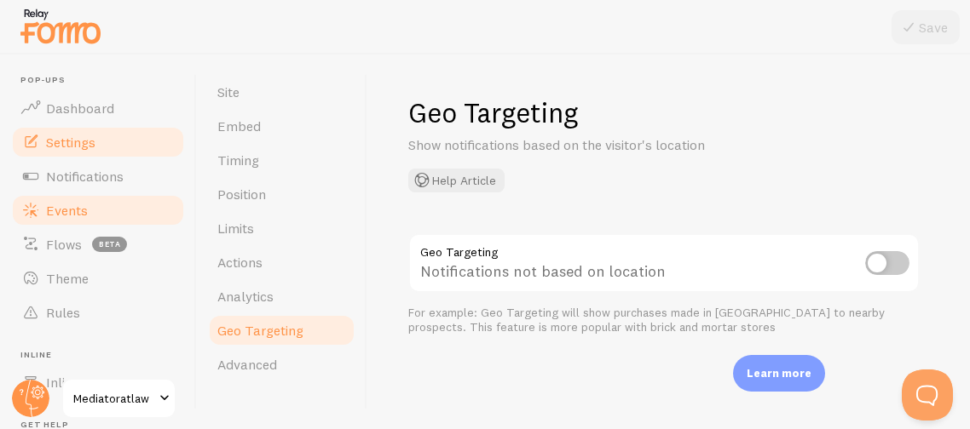
click at [38, 207] on span at bounding box center [30, 210] width 20 height 20
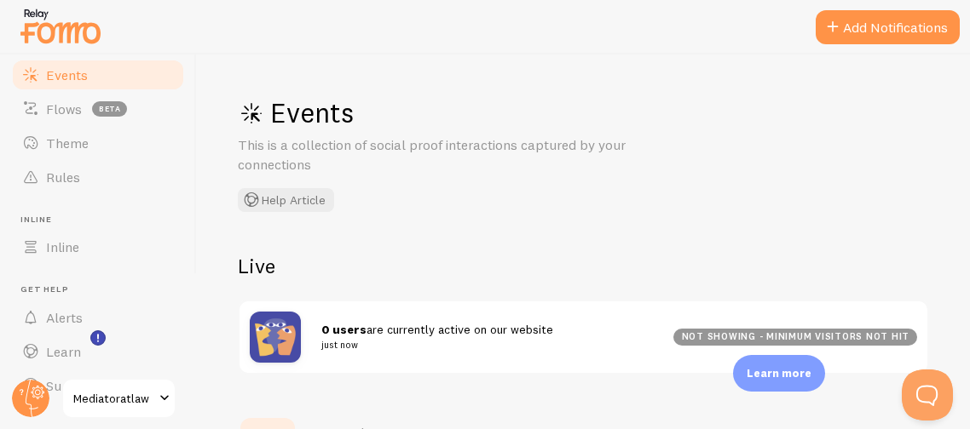
scroll to position [170, 0]
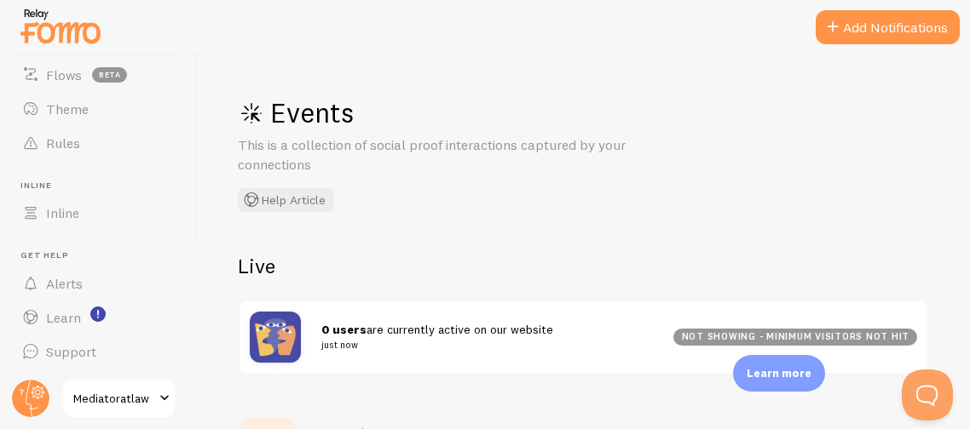
click at [524, 243] on div "Events This is a collection of social proof interactions captured by your conne…" at bounding box center [583, 242] width 773 height 375
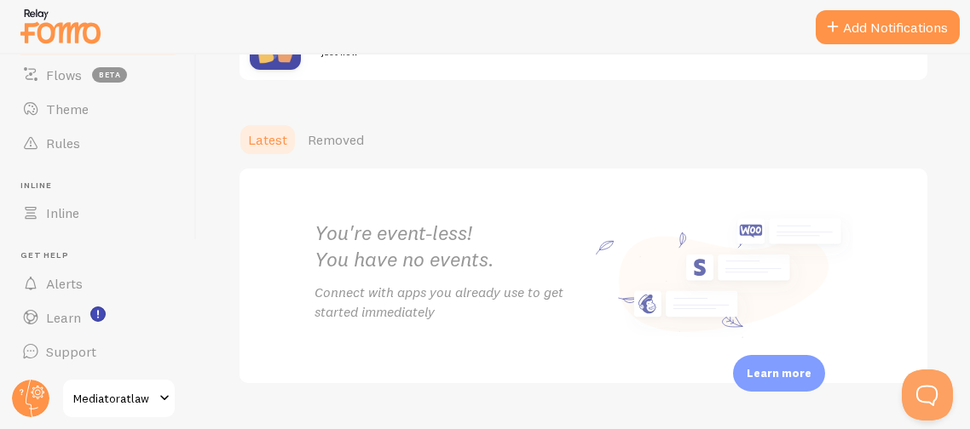
scroll to position [328, 0]
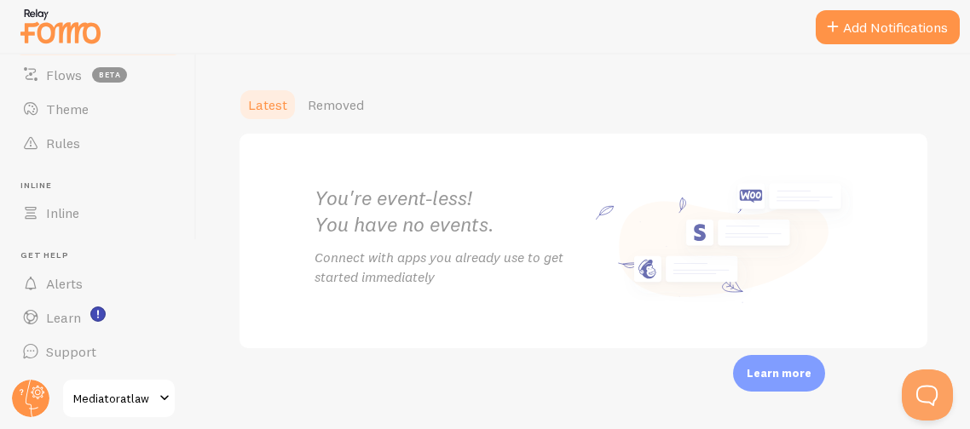
click at [182, 52] on div at bounding box center [485, 27] width 970 height 55
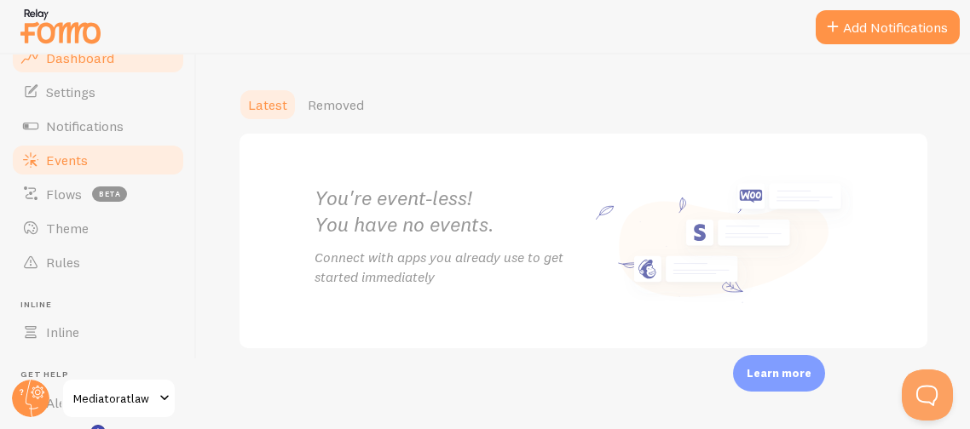
click at [87, 62] on span "Dashboard" at bounding box center [80, 57] width 68 height 17
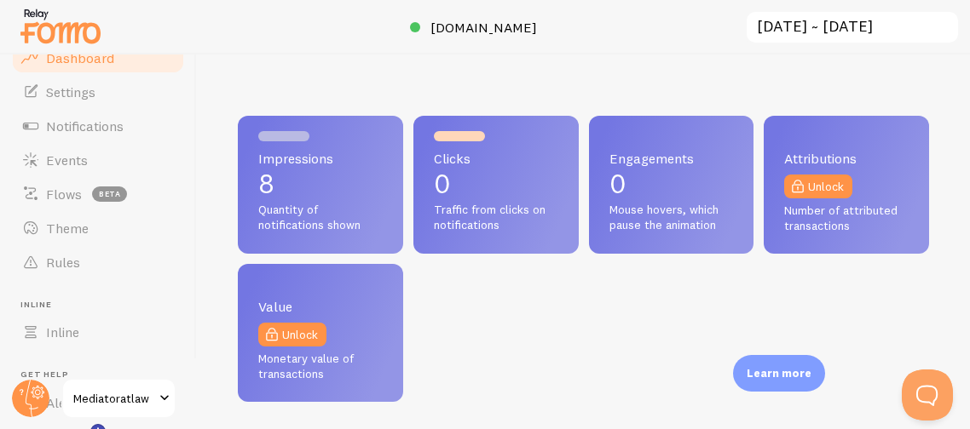
scroll to position [447, 690]
click at [336, 149] on div "Impressions 8 Quantity of notifications shown" at bounding box center [320, 185] width 165 height 138
click at [233, 67] on div "Impressions 8 Quantity of notifications shown Clicks 0 Traffic from clicks on n…" at bounding box center [583, 242] width 773 height 375
click at [222, 174] on div "Impressions 8 Quantity of notifications shown Clicks 0 Traffic from clicks on n…" at bounding box center [583, 242] width 773 height 375
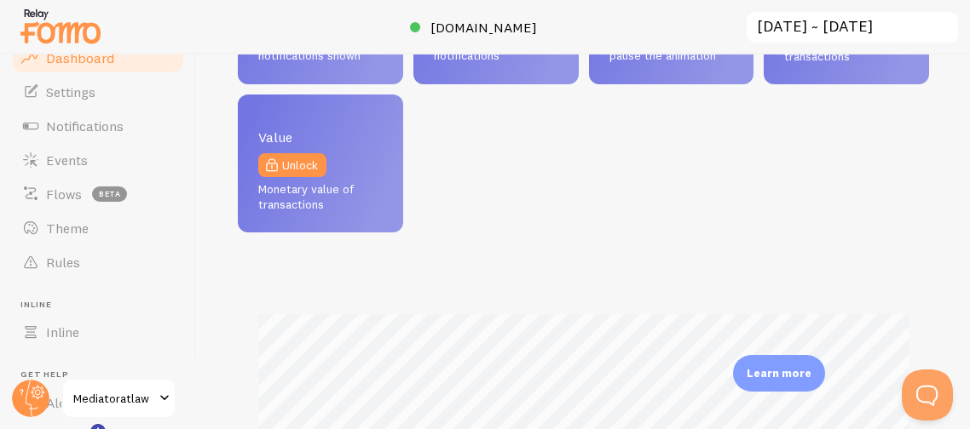
scroll to position [204, 0]
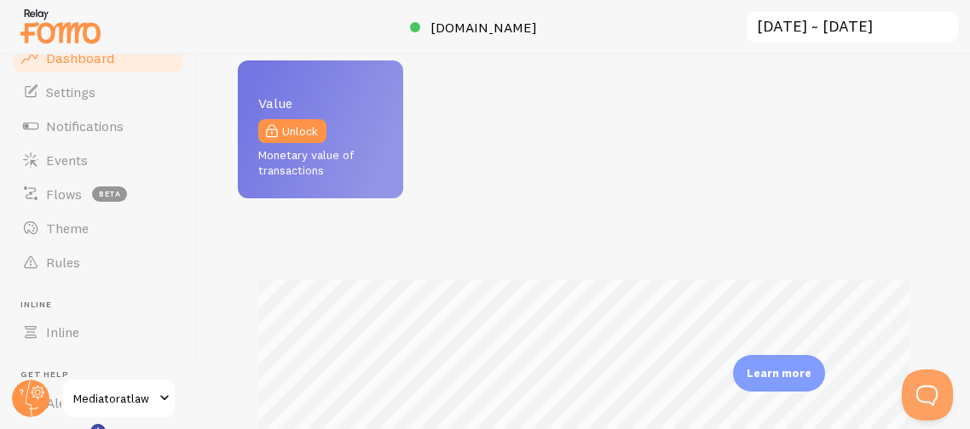
click at [159, 399] on span at bounding box center [164, 399] width 20 height 20
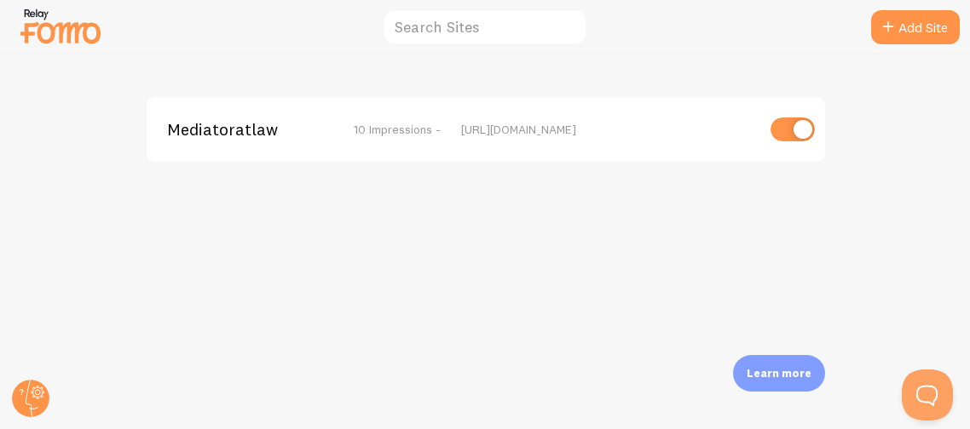
click at [159, 399] on div "Mediatoratlaw 10 Impressions - [URL][DOMAIN_NAME]" at bounding box center [485, 242] width 969 height 375
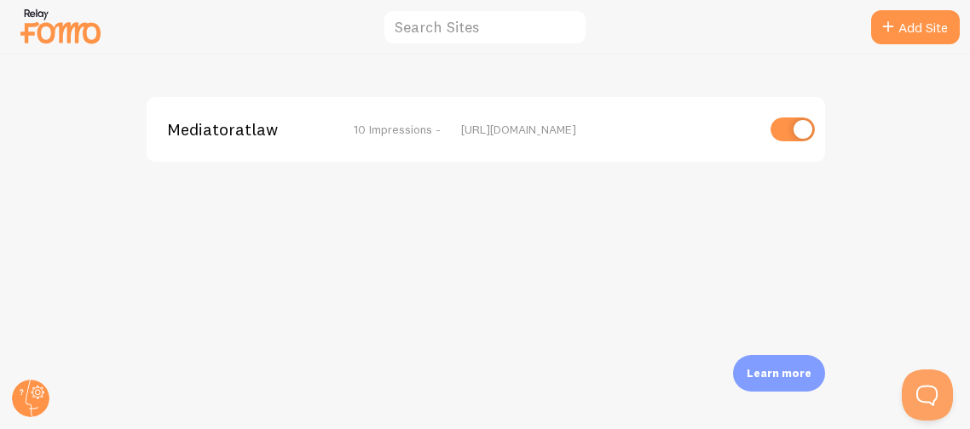
click at [159, 399] on div "Mediatoratlaw 10 Impressions - [URL][DOMAIN_NAME]" at bounding box center [485, 242] width 969 height 375
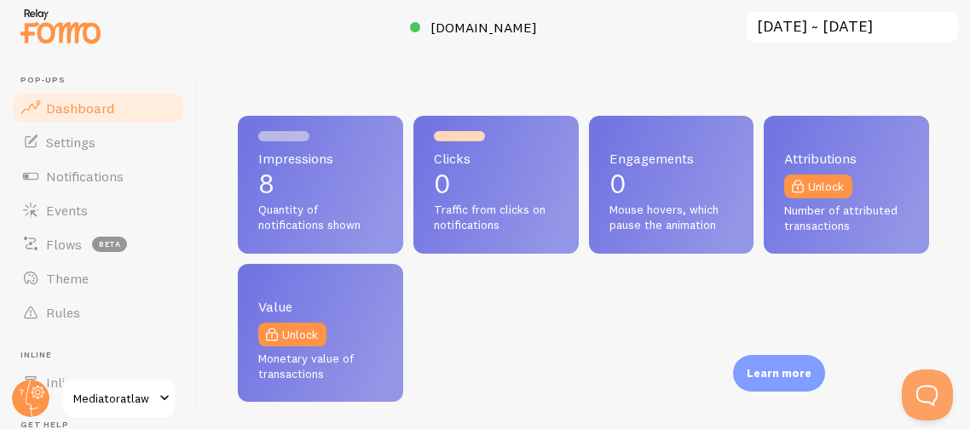
scroll to position [447, 690]
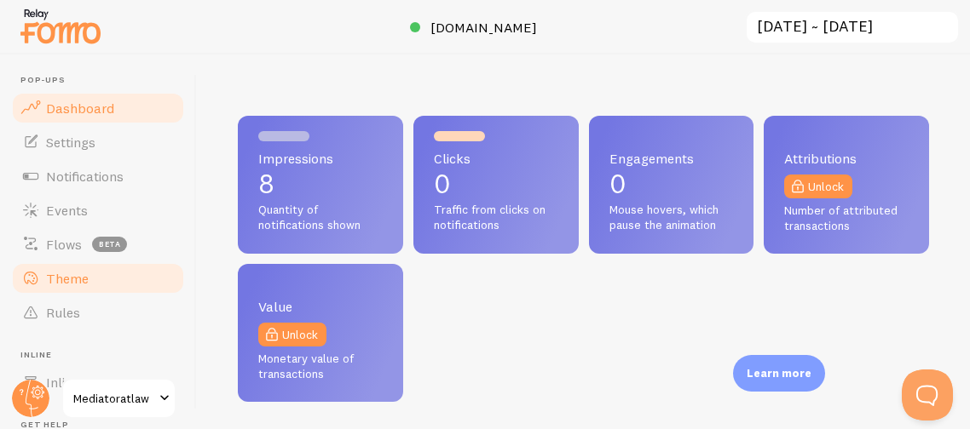
click at [59, 281] on span "Theme" at bounding box center [67, 278] width 43 height 17
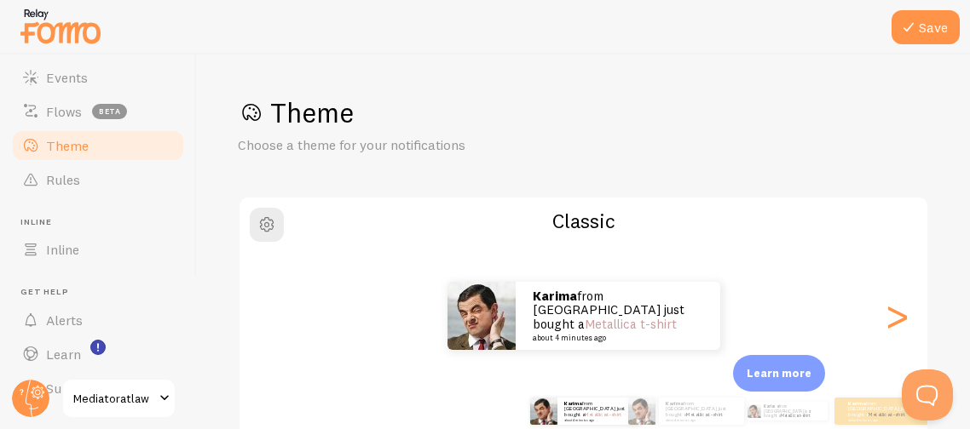
scroll to position [135, 0]
click at [335, 287] on div "[PERSON_NAME] from [GEOGRAPHIC_DATA] just bought a Metallica t-shirt about 4 mi…" at bounding box center [583, 316] width 688 height 68
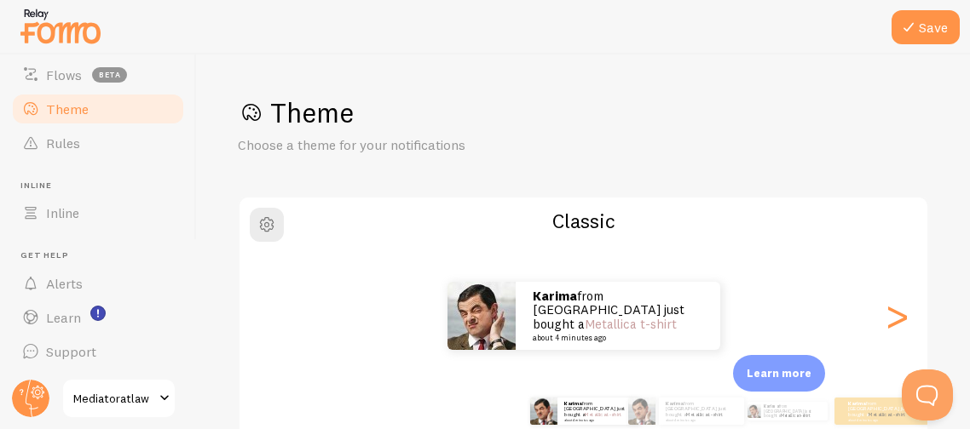
click at [360, 384] on div "[PERSON_NAME] from [GEOGRAPHIC_DATA] just bought a Metallica t-shirt about 4 mi…" at bounding box center [583, 411] width 797 height 68
click at [887, 316] on div ">" at bounding box center [896, 316] width 20 height 123
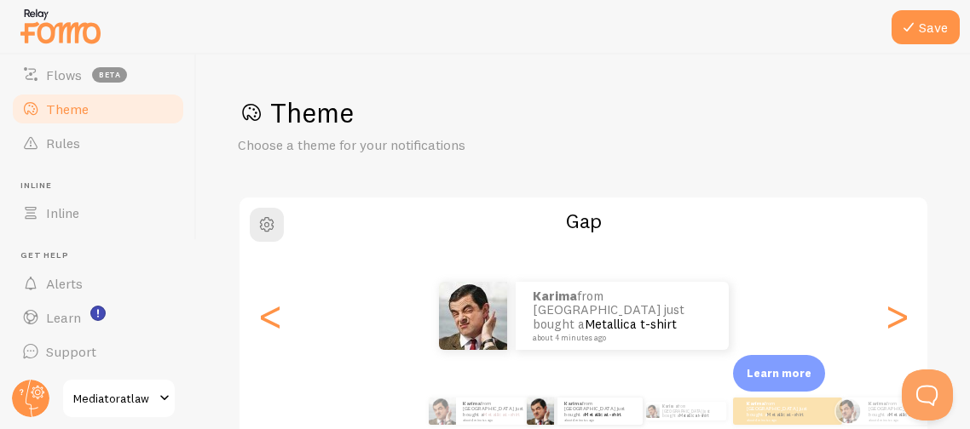
click at [860, 296] on div "[PERSON_NAME] from [GEOGRAPHIC_DATA] just bought a Metallica t-shirt about 4 mi…" at bounding box center [583, 316] width 688 height 68
click at [898, 311] on div ">" at bounding box center [896, 316] width 20 height 123
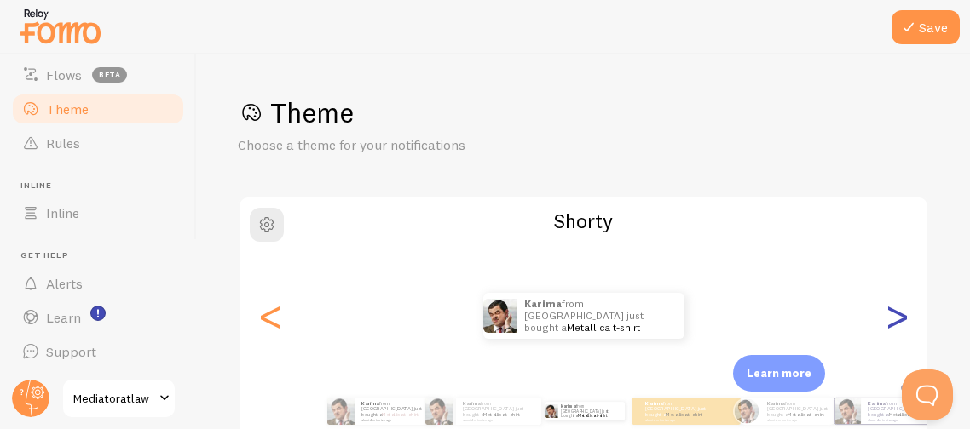
click at [898, 311] on div ">" at bounding box center [896, 316] width 20 height 123
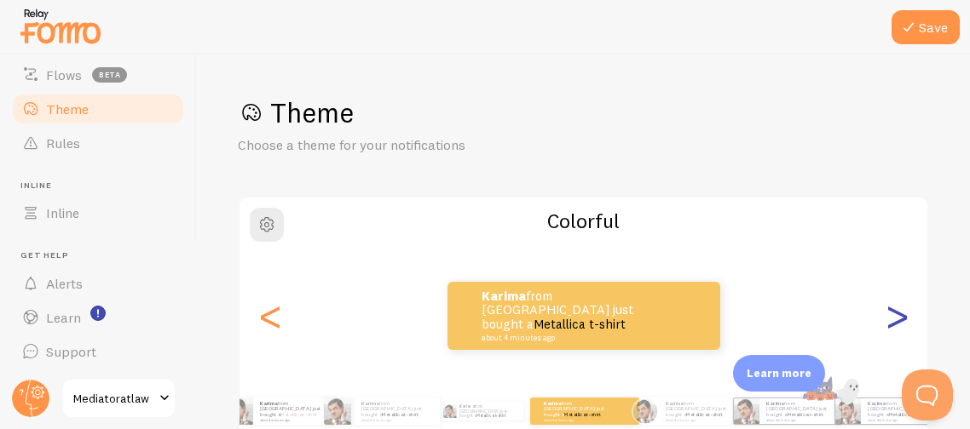
click at [886, 318] on div ">" at bounding box center [896, 316] width 20 height 123
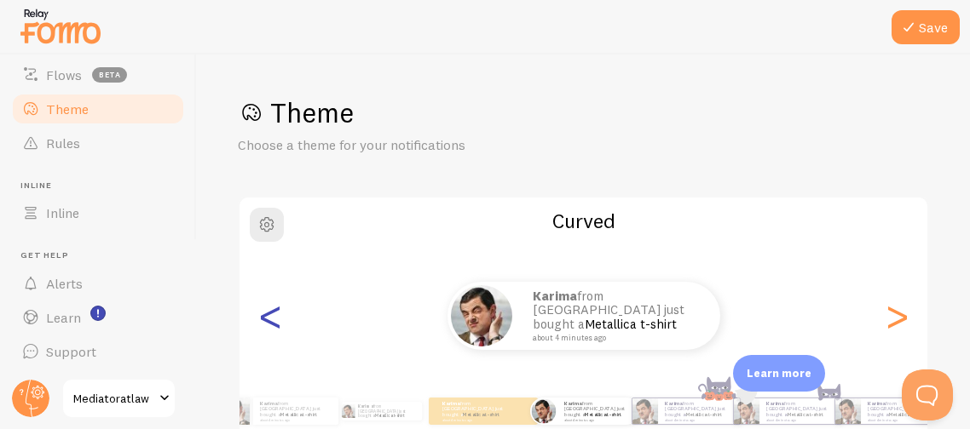
click at [272, 304] on div "<" at bounding box center [270, 316] width 20 height 123
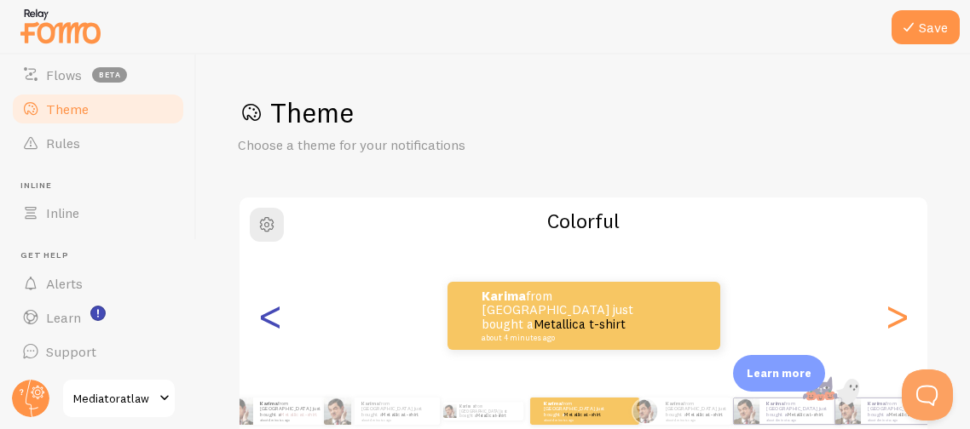
click at [272, 304] on div "<" at bounding box center [270, 316] width 20 height 123
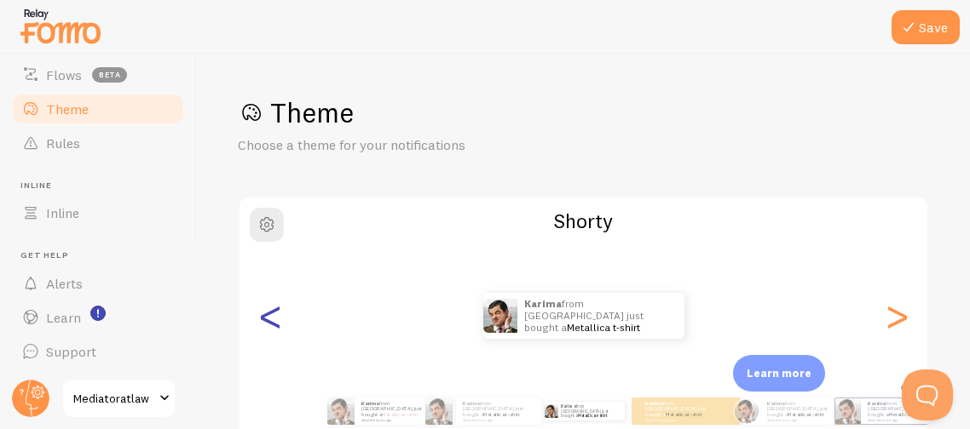
click at [272, 304] on div "<" at bounding box center [270, 316] width 20 height 123
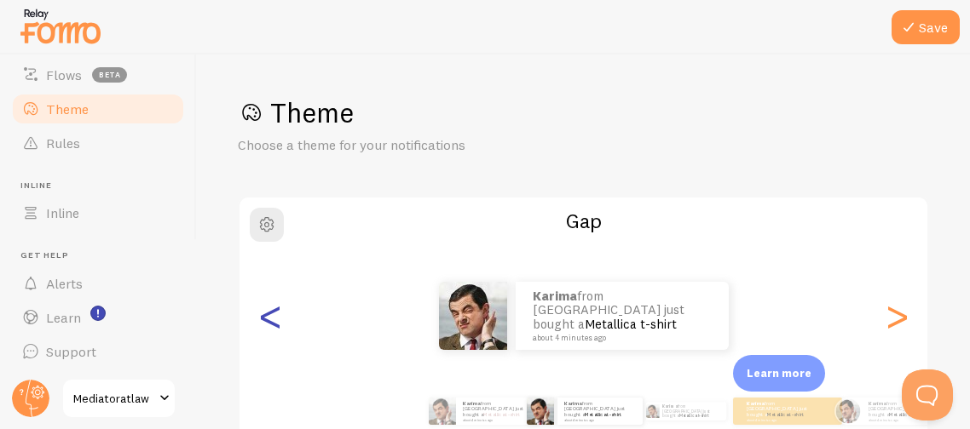
click at [272, 304] on div "<" at bounding box center [270, 316] width 20 height 123
type input "050505"
type input "C89E9E"
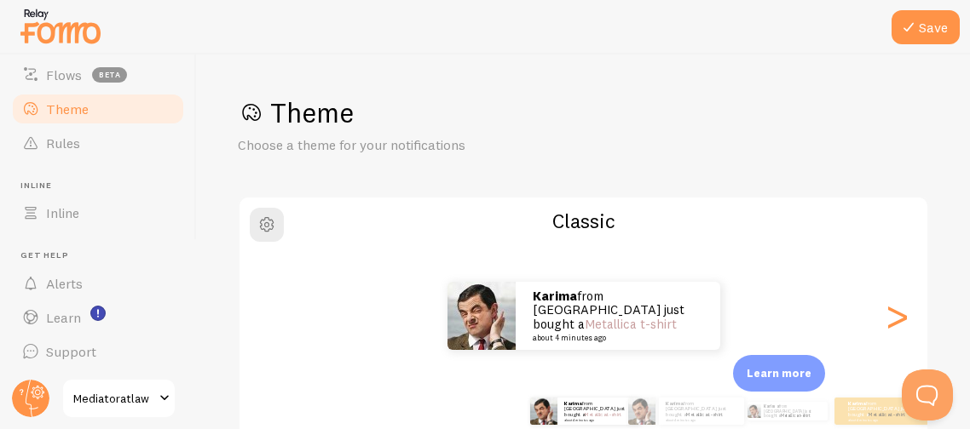
click at [272, 304] on div "[PERSON_NAME] from [GEOGRAPHIC_DATA] just bought a Metallica t-shirt about 4 mi…" at bounding box center [583, 316] width 688 height 68
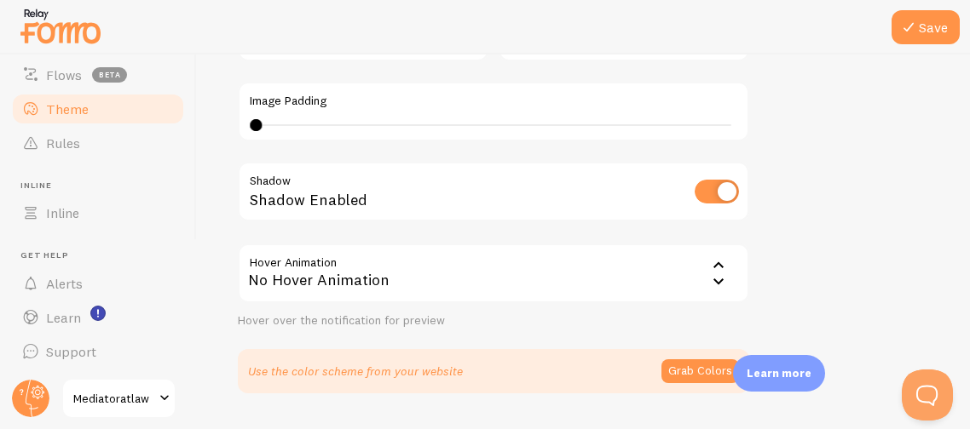
scroll to position [544, 0]
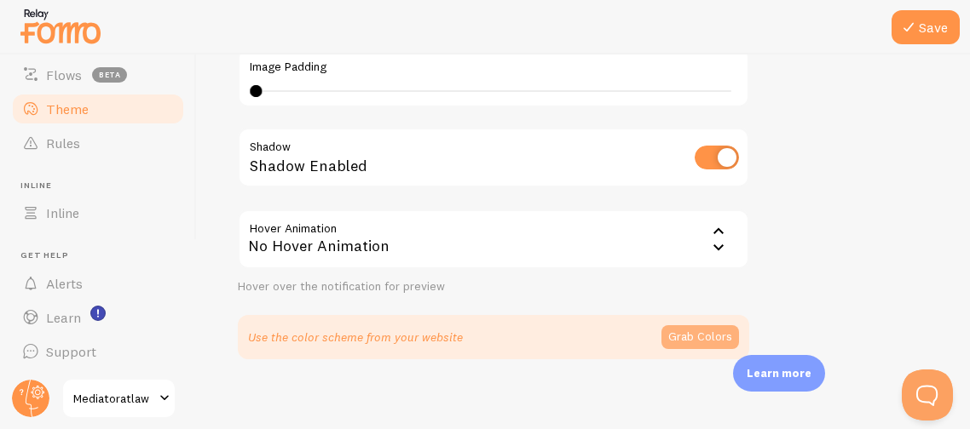
click at [710, 328] on button "Grab Colors" at bounding box center [700, 337] width 78 height 24
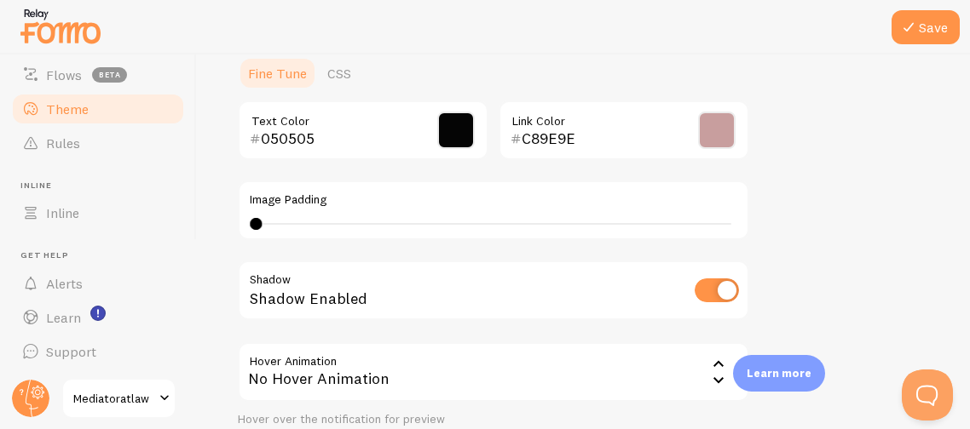
scroll to position [377, 0]
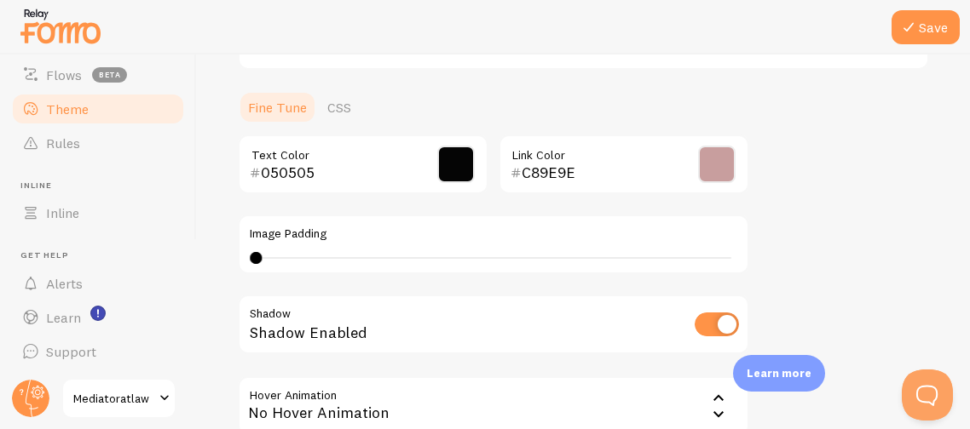
click at [228, 247] on div "Save Theme Choose a theme for your notifications Classic Karima from [GEOGRAPHI…" at bounding box center [583, 242] width 773 height 375
type input "4"
drag, startPoint x: 251, startPoint y: 256, endPoint x: 307, endPoint y: 251, distance: 56.5
click at [307, 252] on div at bounding box center [307, 258] width 12 height 12
click at [836, 233] on div "Theme Choose a theme for your notifications Classic Karima from [GEOGRAPHIC_DAT…" at bounding box center [583, 119] width 691 height 802
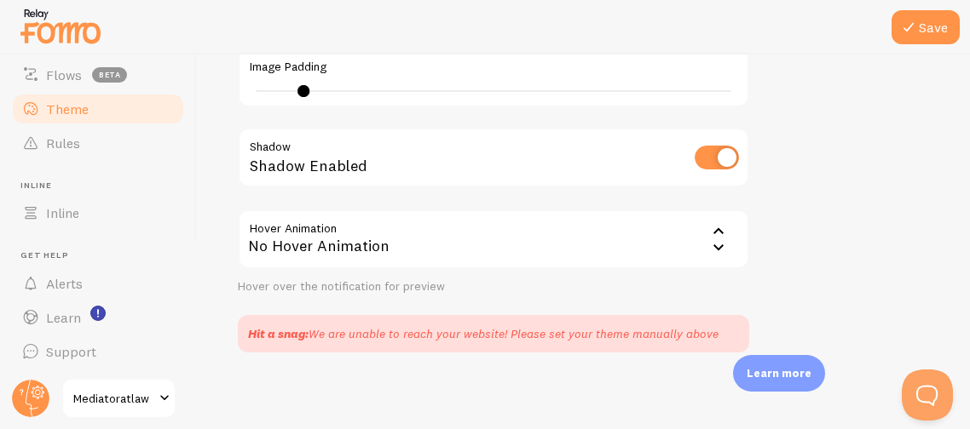
scroll to position [548, 0]
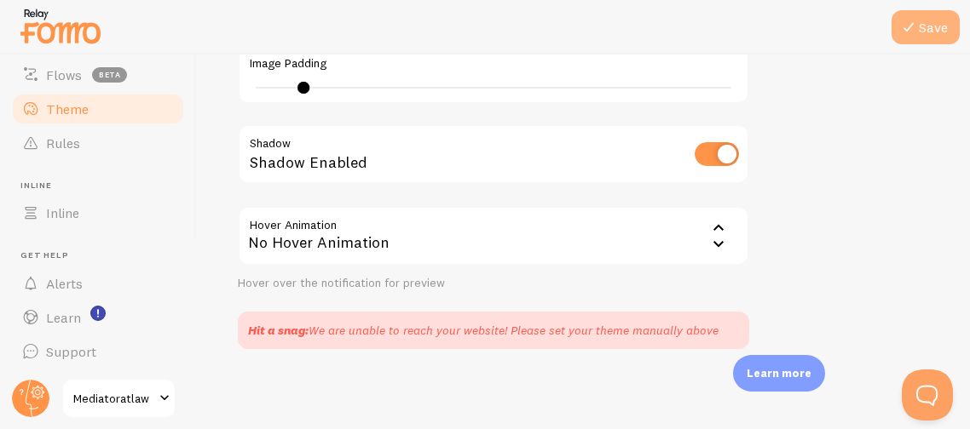
click at [929, 32] on button "Save" at bounding box center [925, 27] width 68 height 34
click at [640, 24] on div at bounding box center [485, 27] width 970 height 55
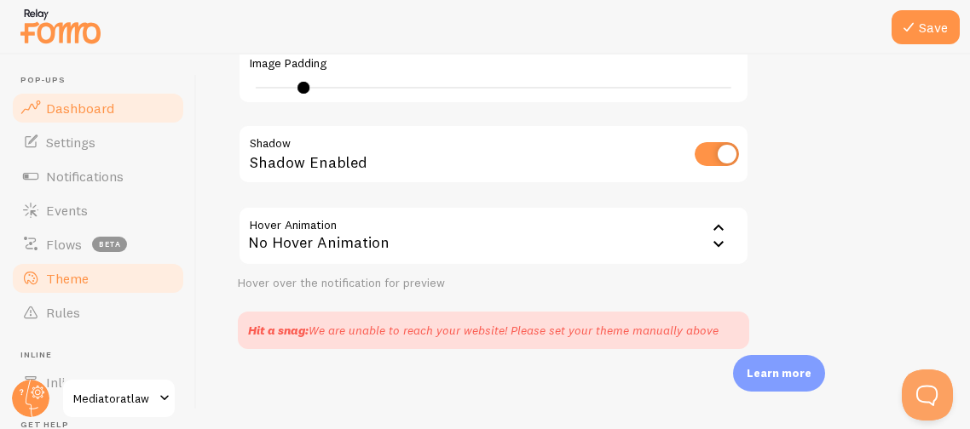
click at [81, 111] on span "Dashboard" at bounding box center [80, 108] width 68 height 17
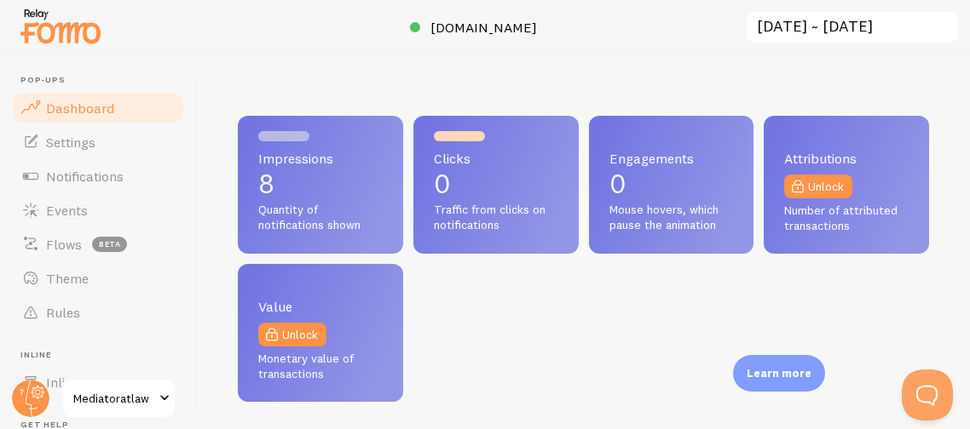
scroll to position [447, 690]
click at [81, 111] on span "Dashboard" at bounding box center [80, 108] width 68 height 17
